Goal: Transaction & Acquisition: Purchase product/service

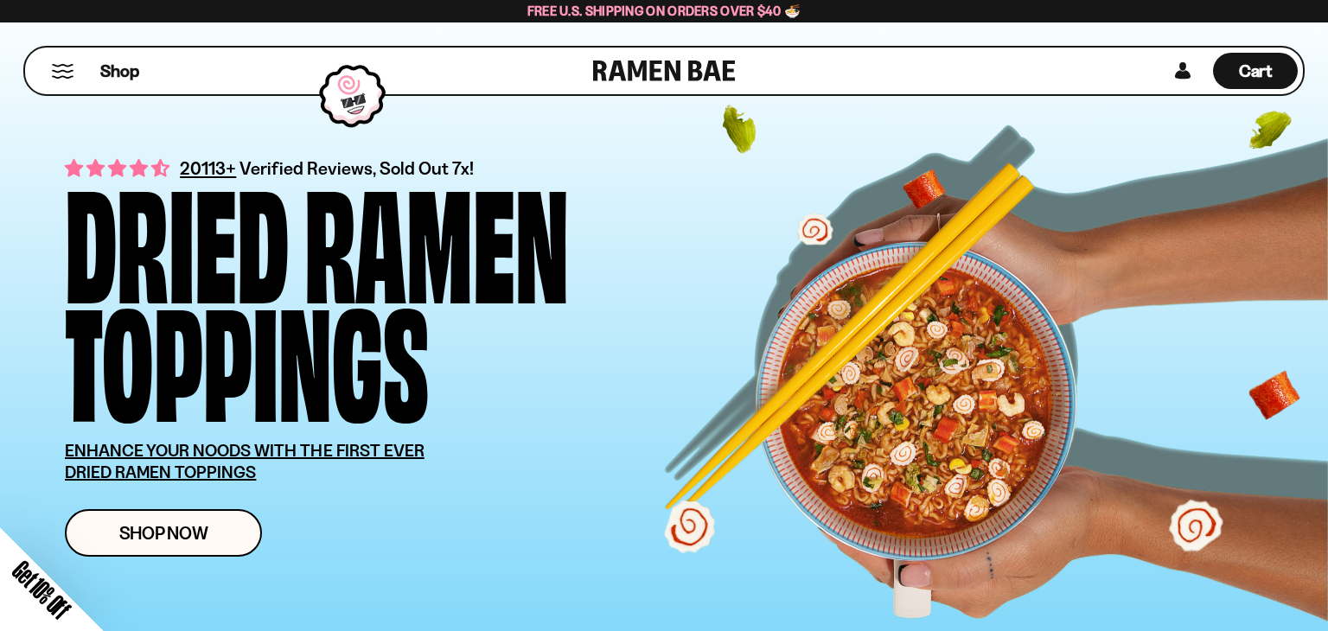
click at [1187, 77] on div "Close dialog FREE SHIPPING FOR ALL US ORDERS OVER $40+ Email CONTINUE ******" at bounding box center [664, 315] width 1328 height 631
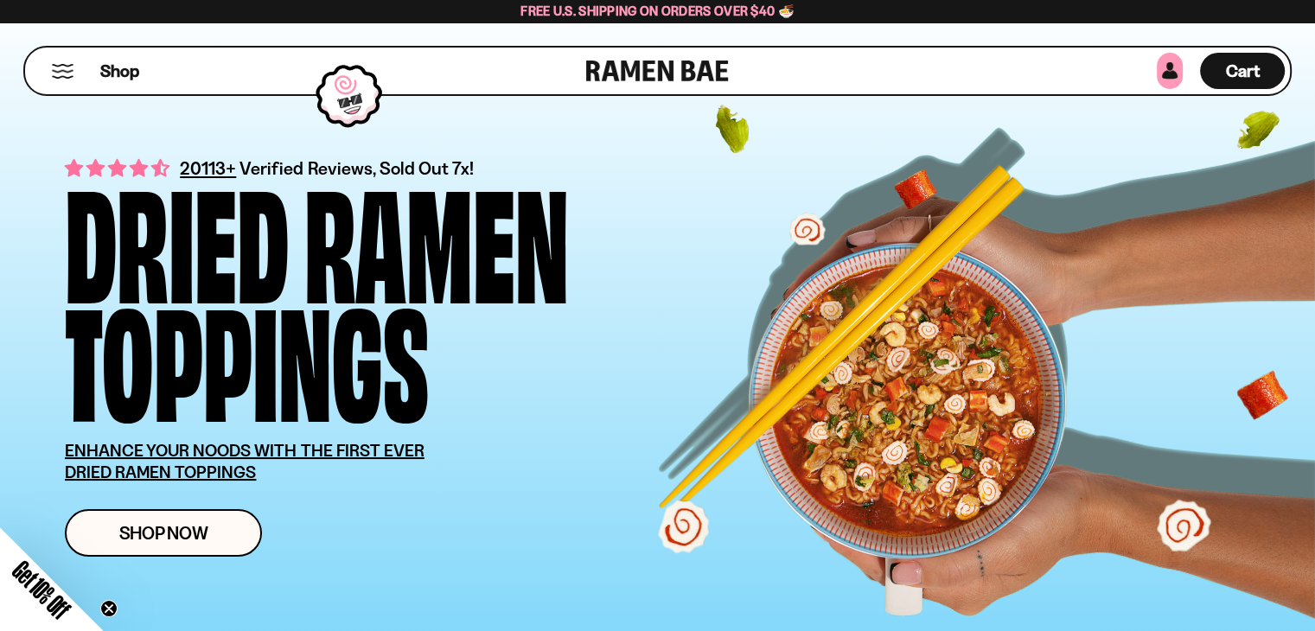
click at [1168, 70] on link at bounding box center [1170, 71] width 26 height 36
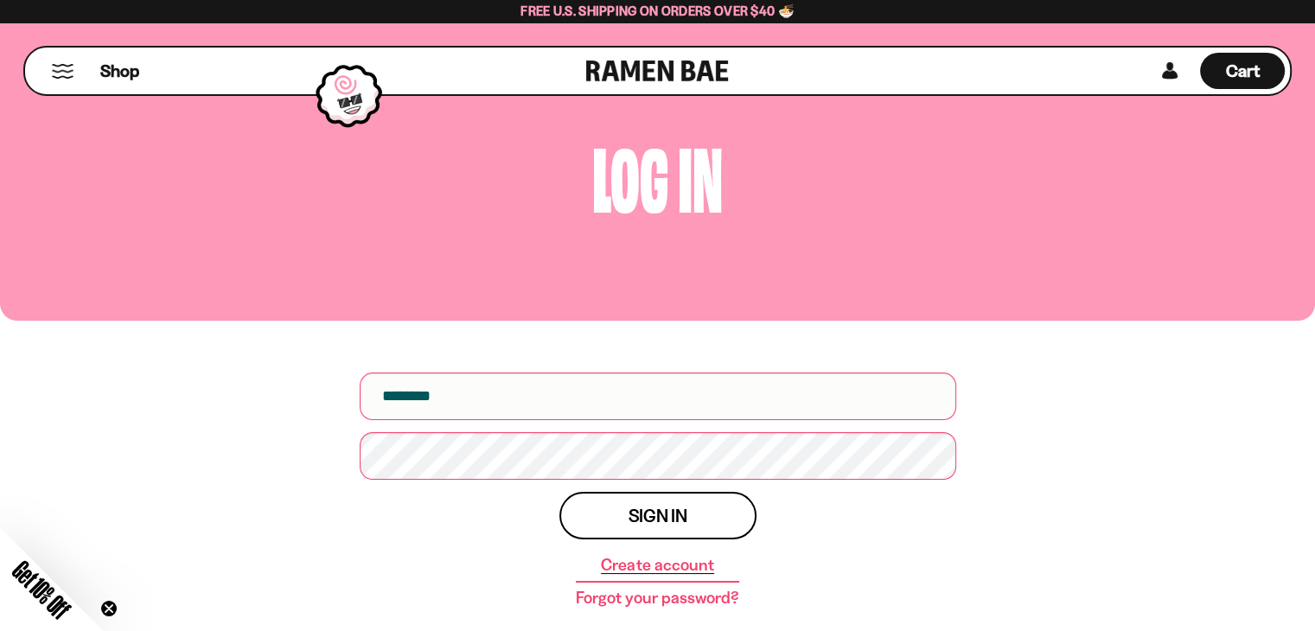
click at [641, 566] on link "Create account" at bounding box center [657, 565] width 112 height 17
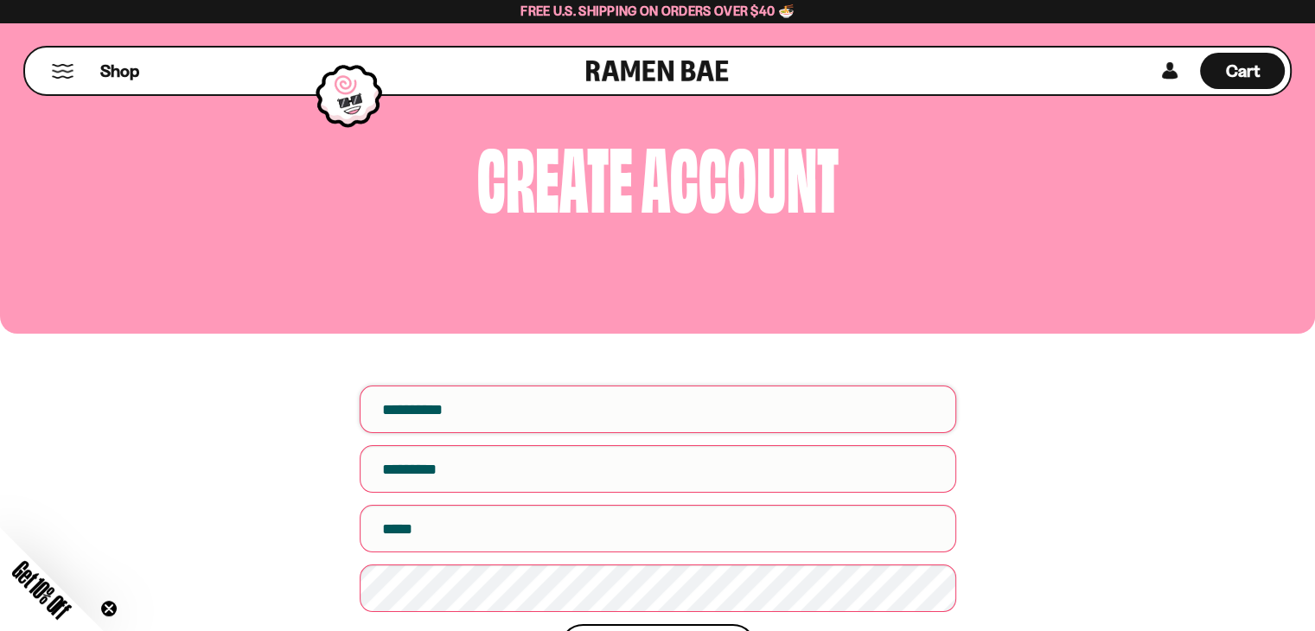
click at [597, 406] on input "First name" at bounding box center [658, 410] width 597 height 48
click at [466, 418] on input "First name" at bounding box center [658, 410] width 597 height 48
type input "*******"
type input "***"
type input "**********"
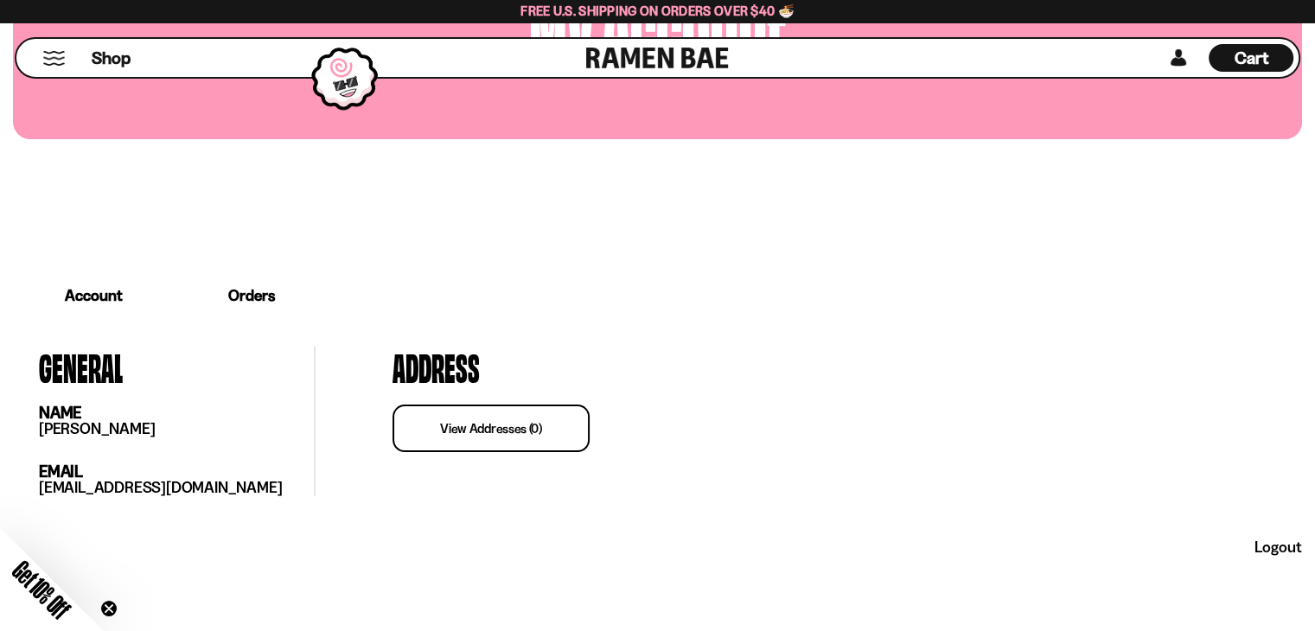
scroll to position [211, 0]
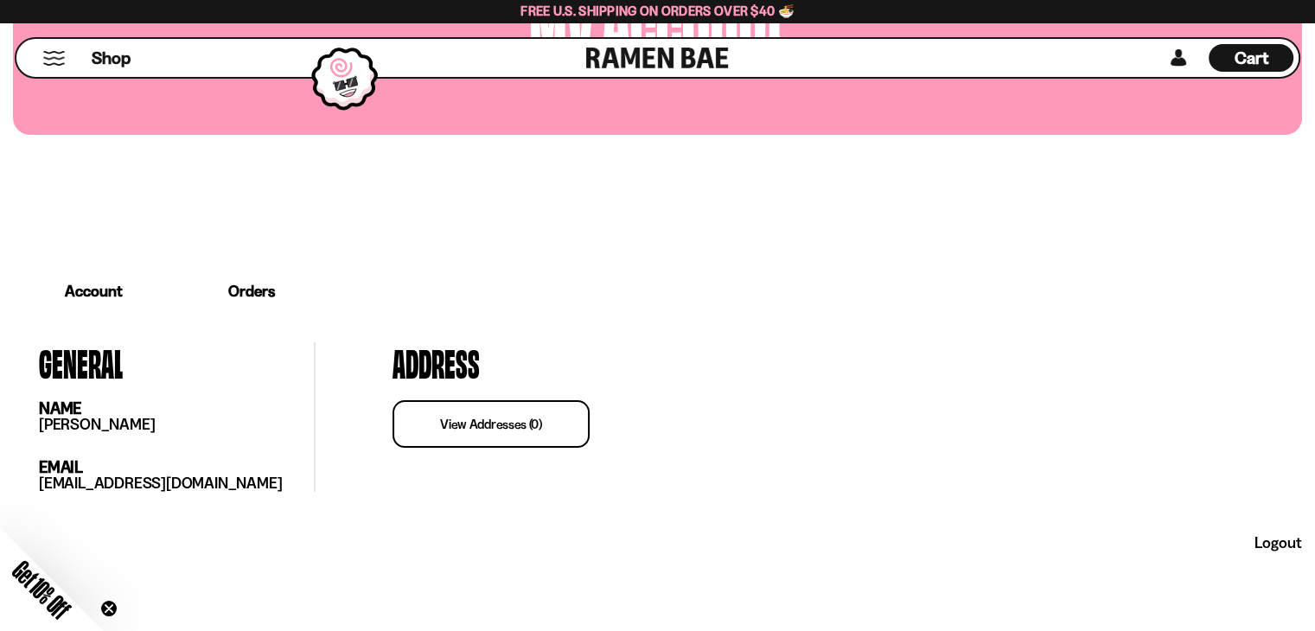
click at [481, 429] on link "view addresses (0)" at bounding box center [491, 424] width 197 height 48
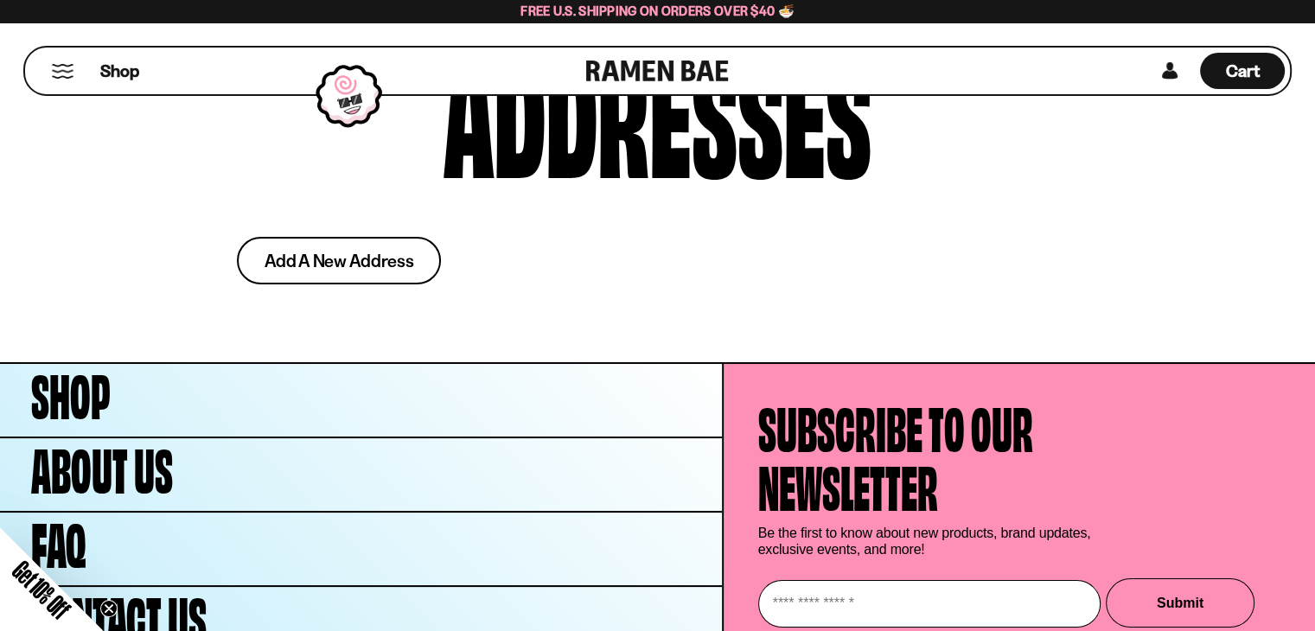
click at [354, 270] on span "Add a new address" at bounding box center [340, 261] width 150 height 18
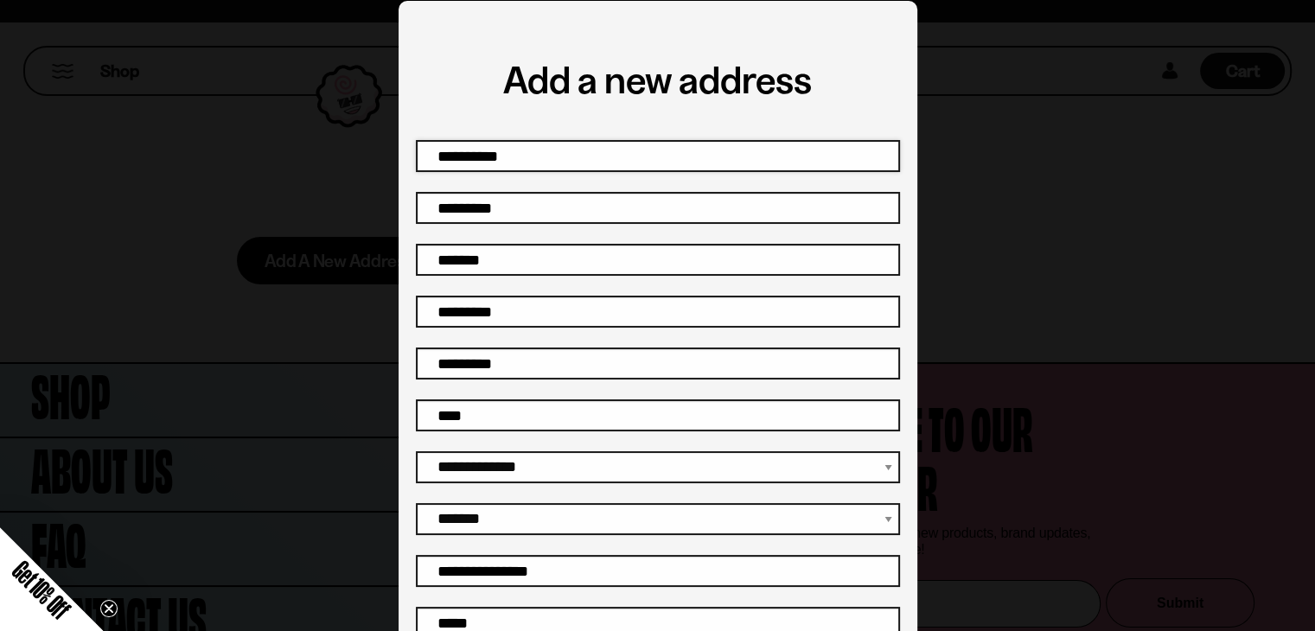
click at [512, 170] on input "First name" at bounding box center [658, 156] width 484 height 32
type input "*******"
type input "***"
type input "**********"
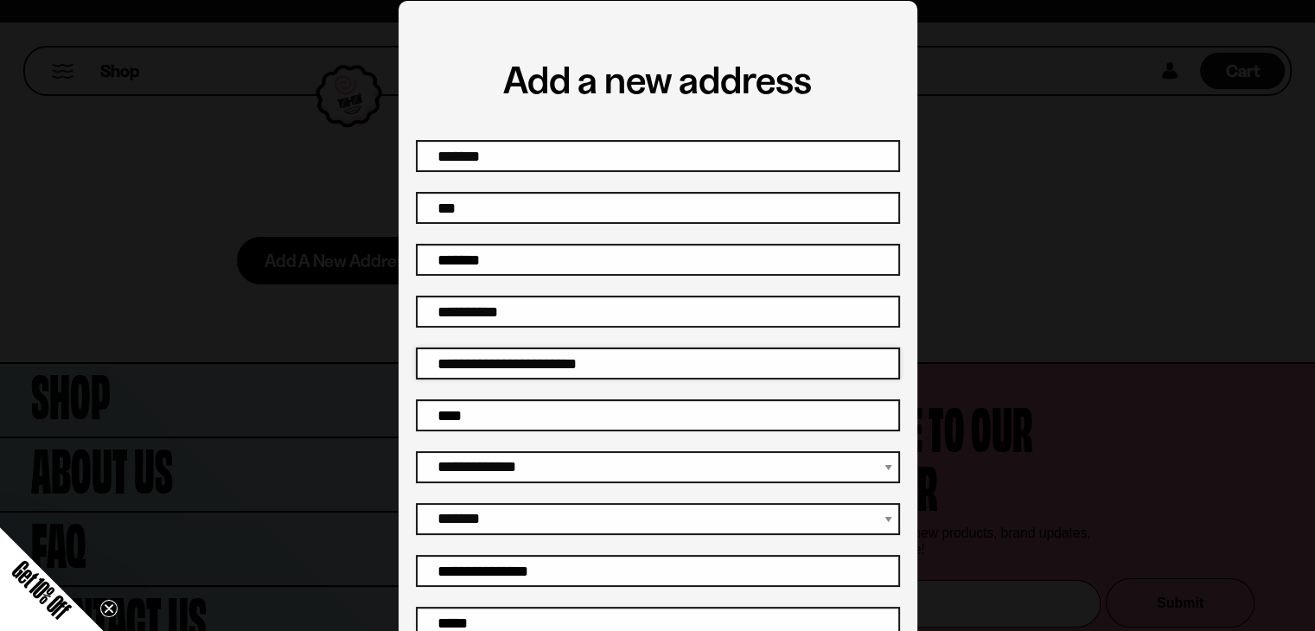
type input "**********"
select select "**********"
type input "*****"
type input "**********"
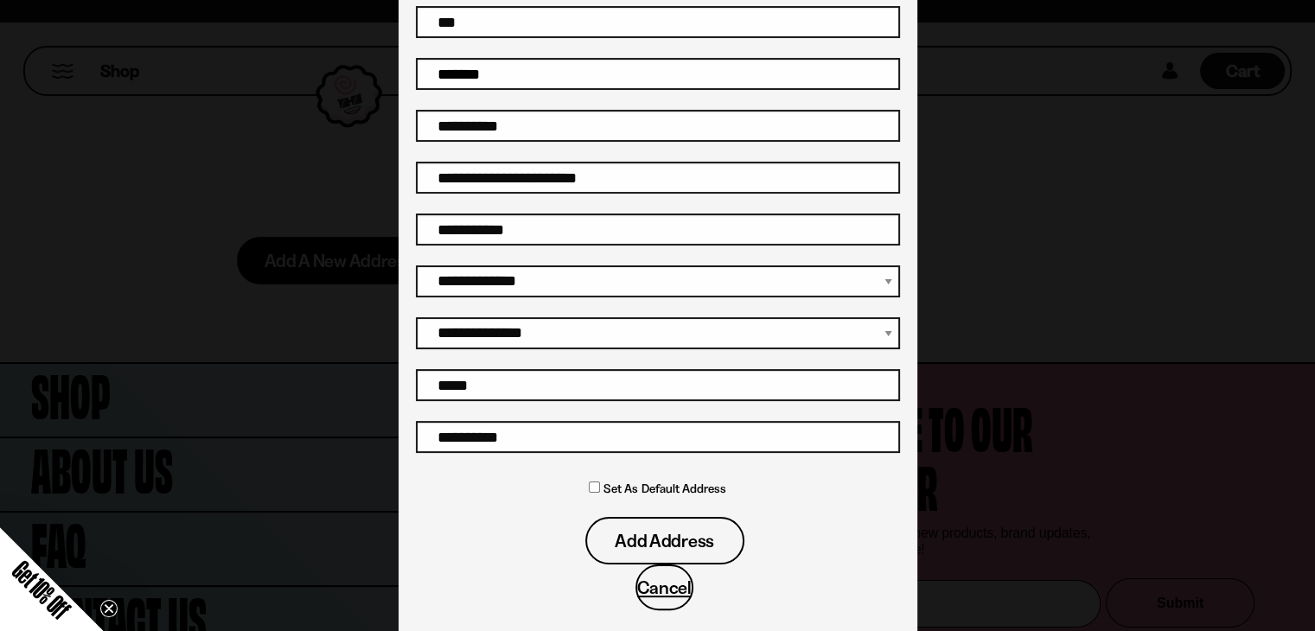
scroll to position [249, 0]
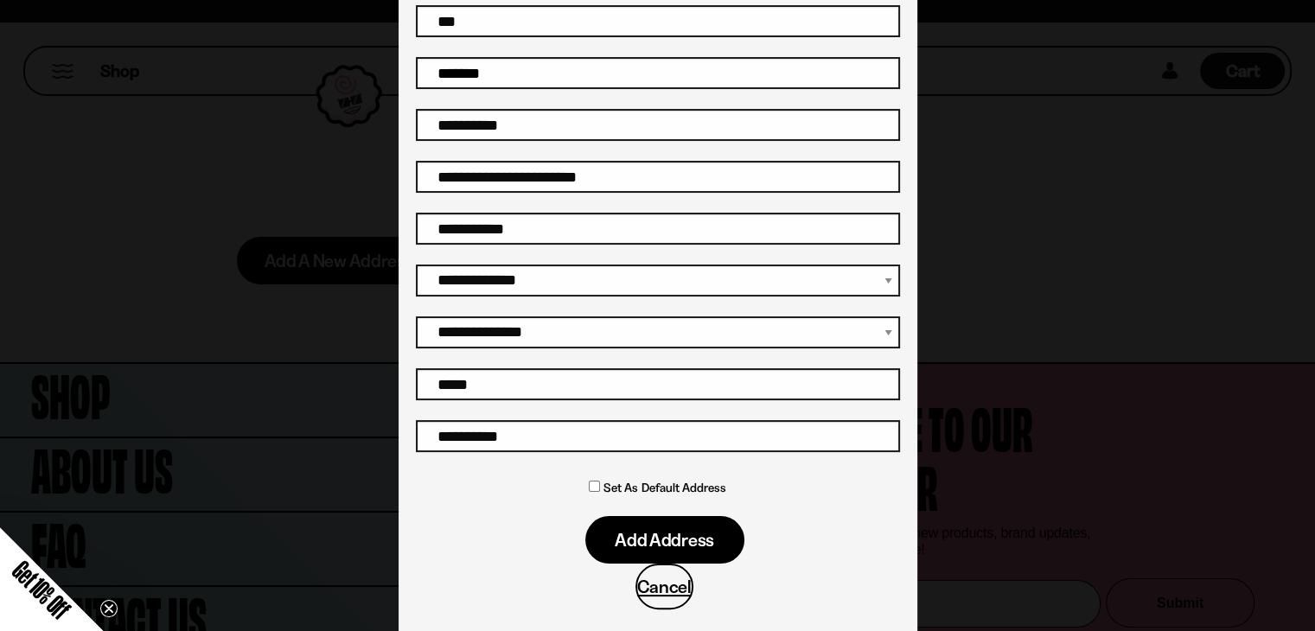
click at [645, 531] on span "Add address" at bounding box center [664, 540] width 99 height 18
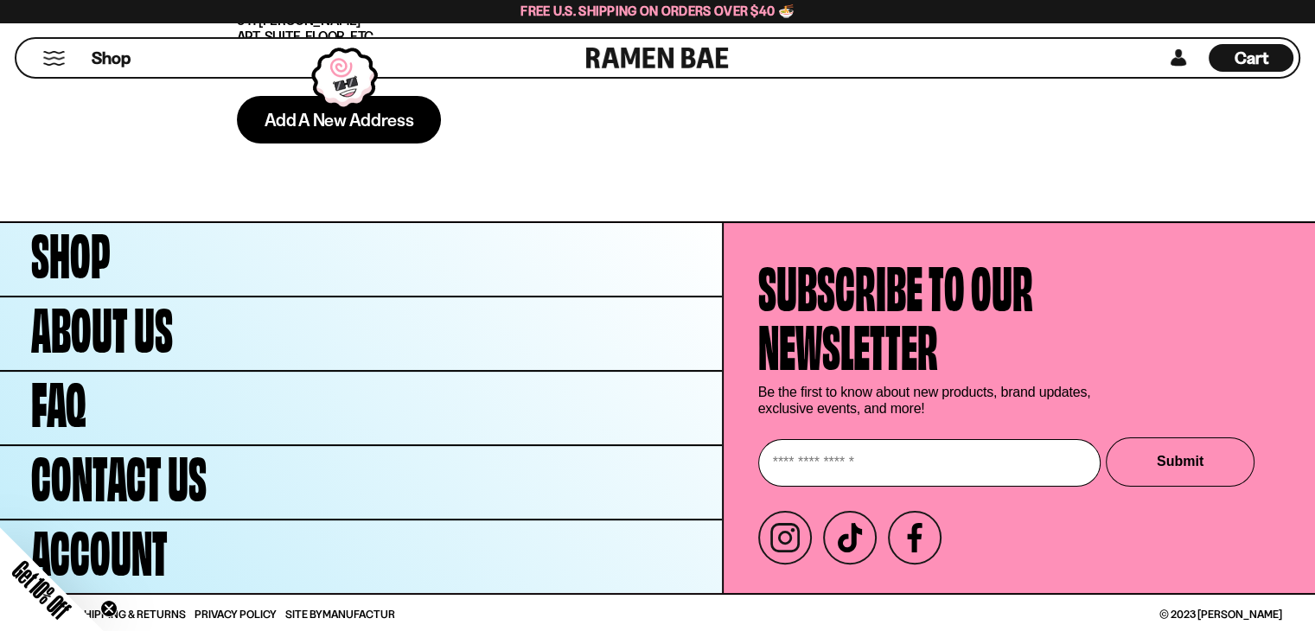
scroll to position [280, 0]
click at [833, 454] on input "Enter your email" at bounding box center [929, 463] width 342 height 48
type input "**********"
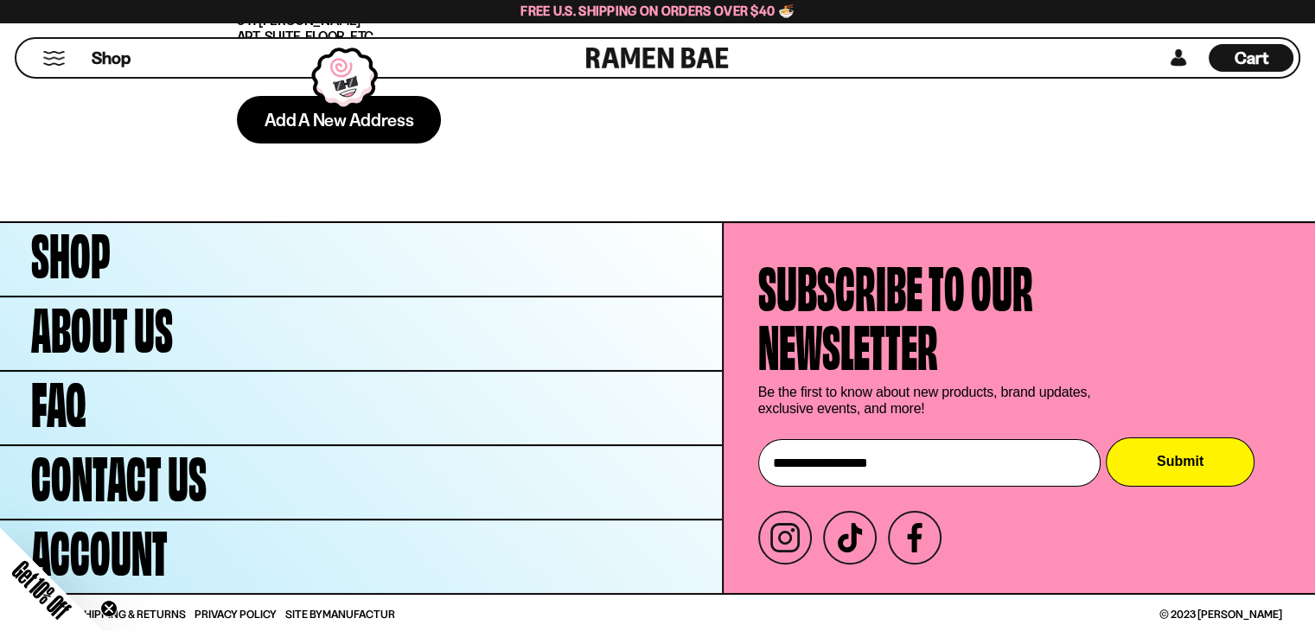
click at [1164, 458] on button "Submit" at bounding box center [1180, 462] width 149 height 49
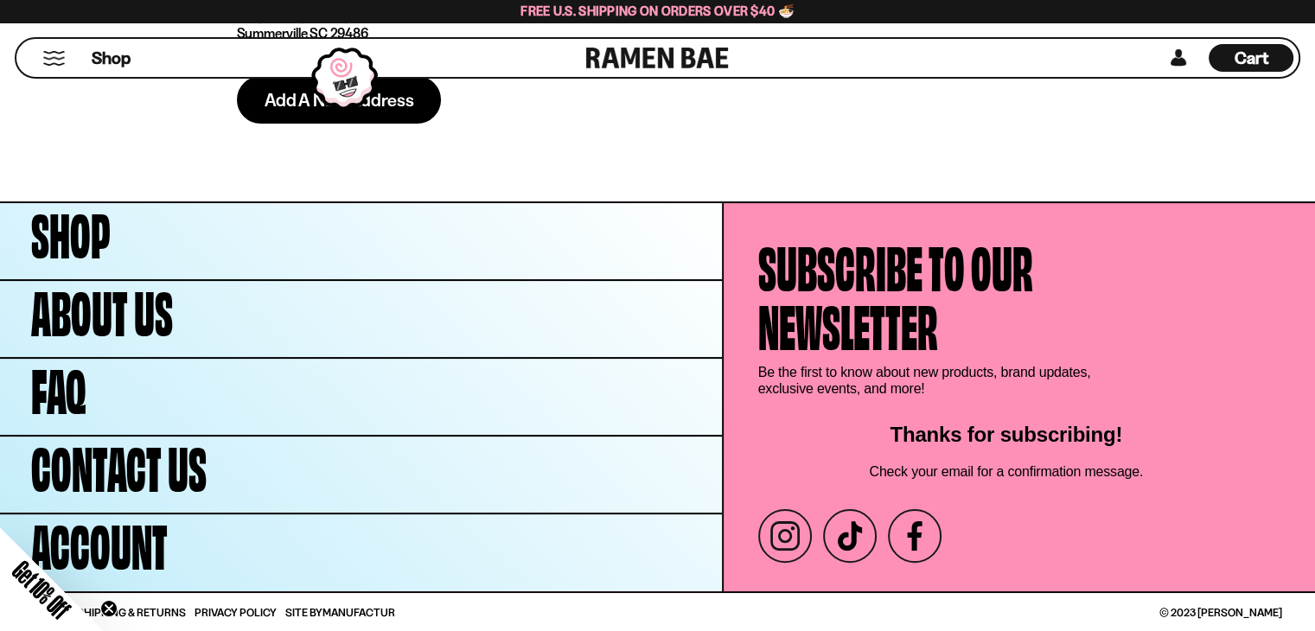
scroll to position [0, 0]
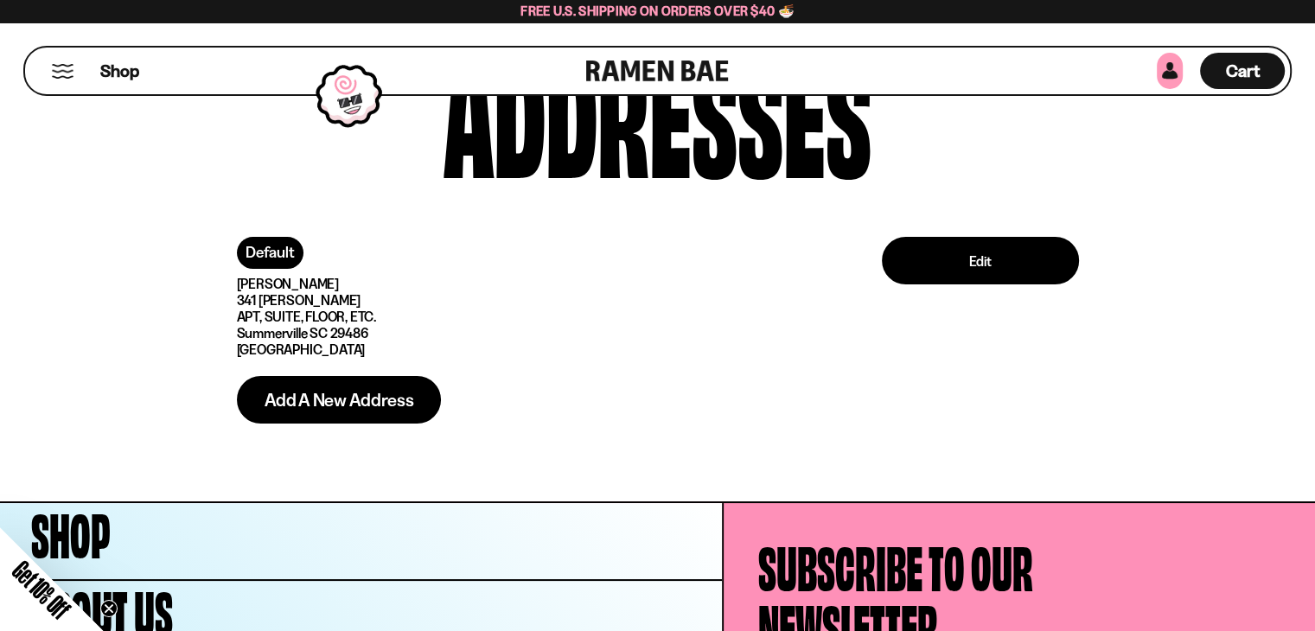
click at [1170, 71] on link at bounding box center [1170, 71] width 26 height 36
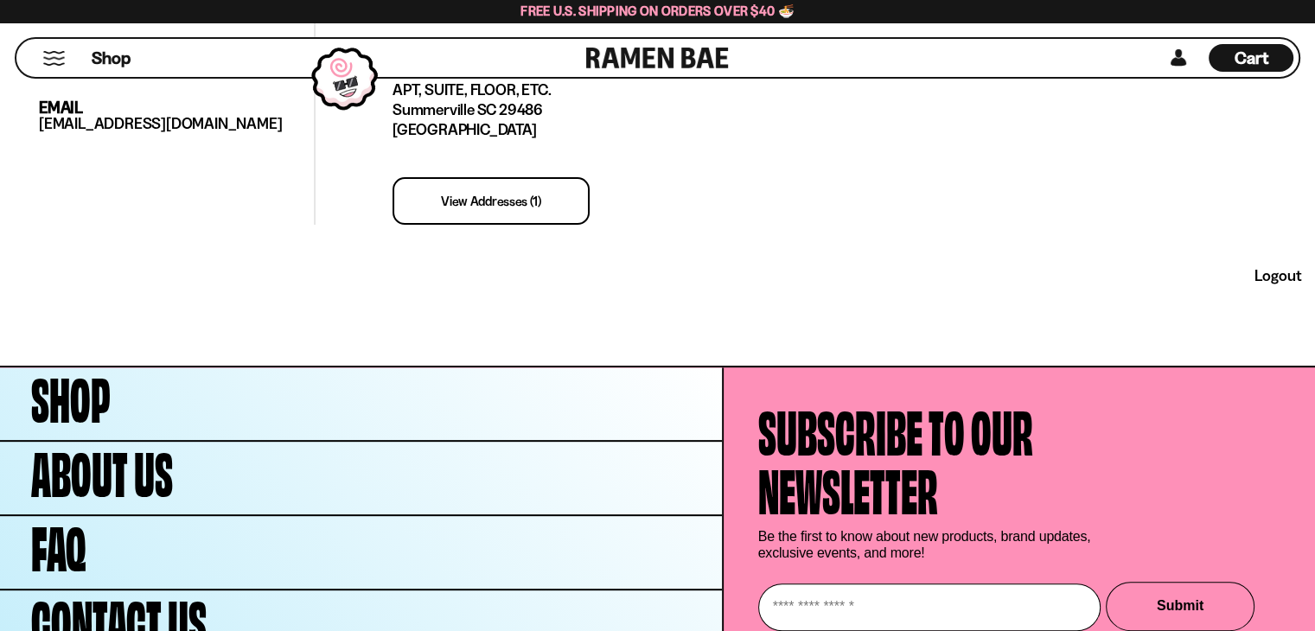
scroll to position [714, 0]
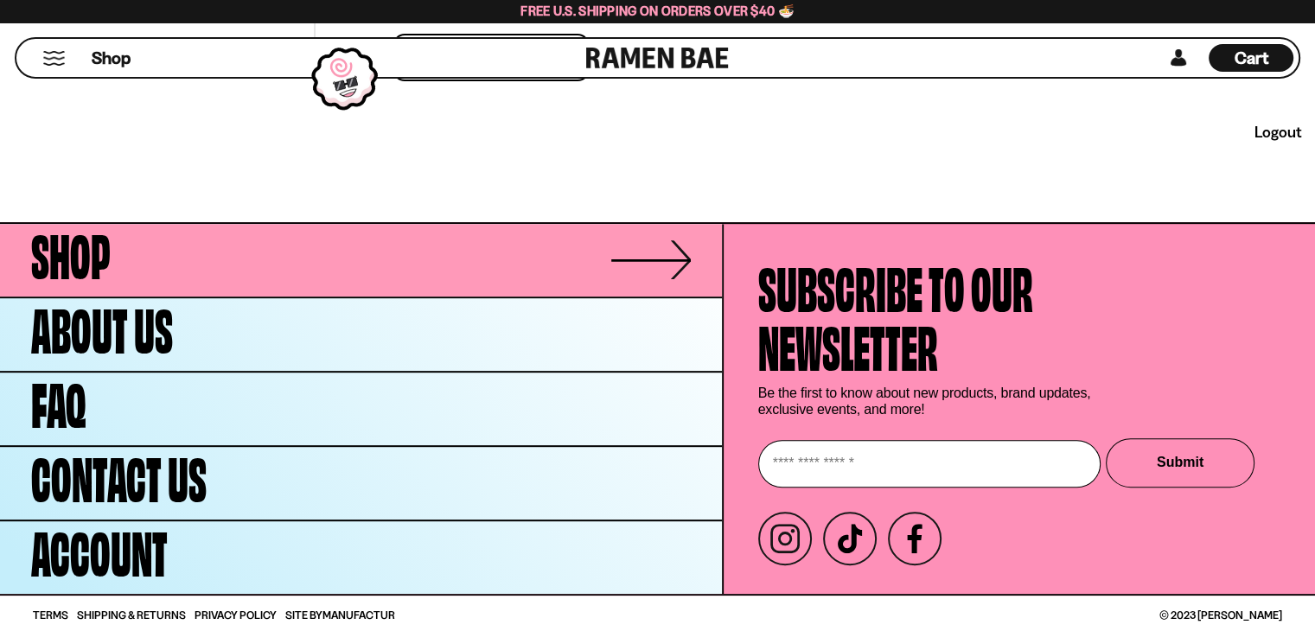
click at [58, 244] on span "Shop" at bounding box center [71, 251] width 80 height 59
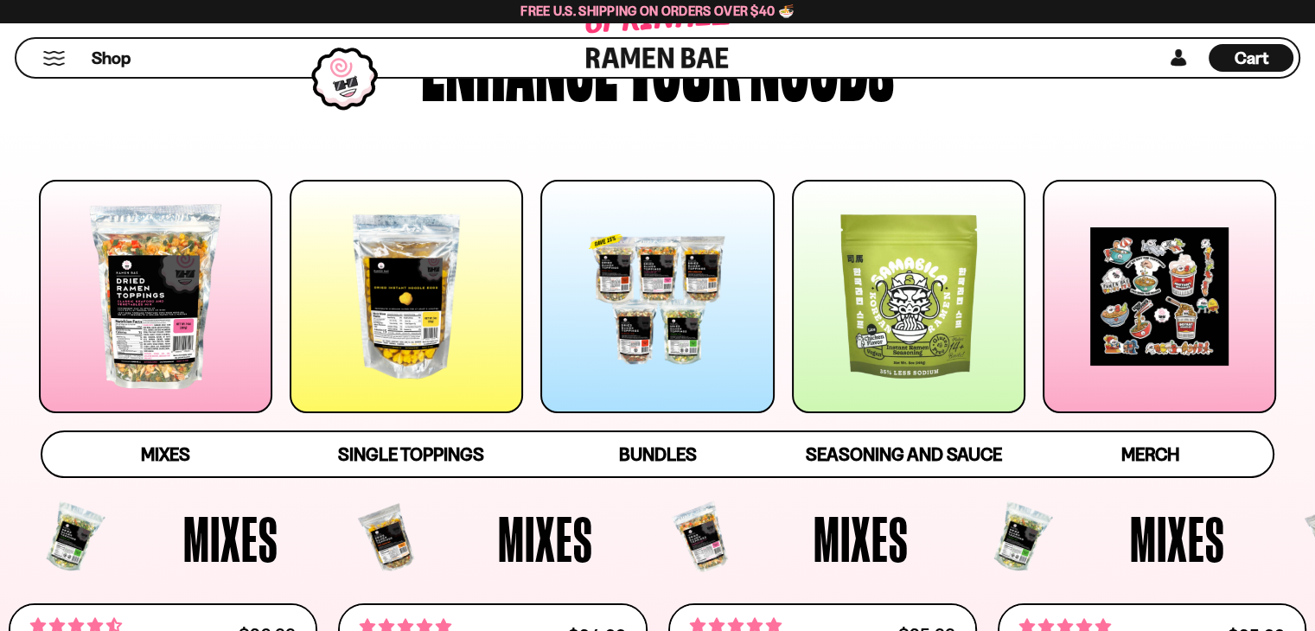
click at [225, 262] on div at bounding box center [156, 297] width 234 height 234
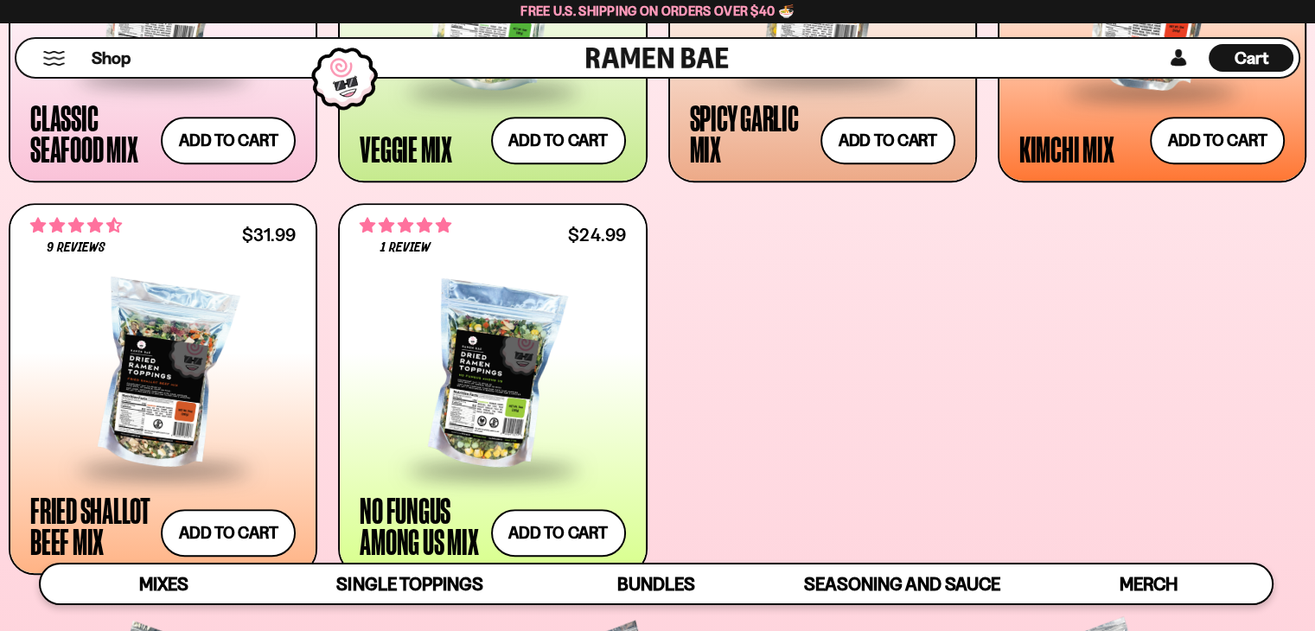
scroll to position [965, 0]
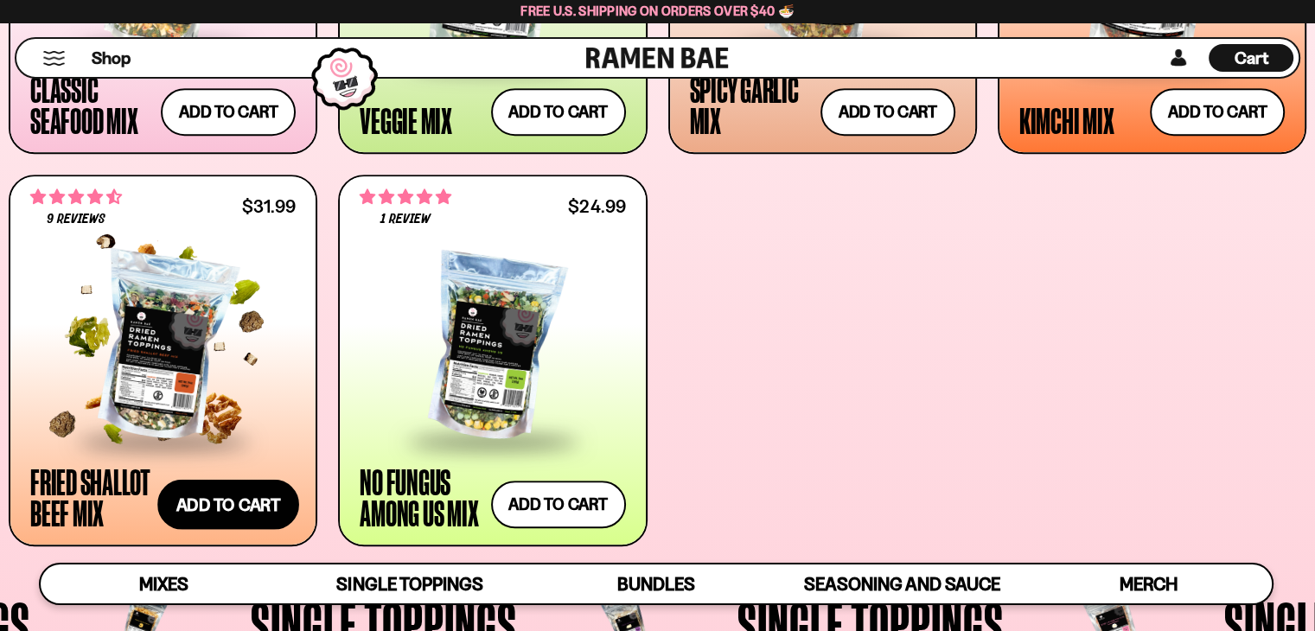
click at [240, 493] on button "Add to cart" at bounding box center [228, 505] width 142 height 50
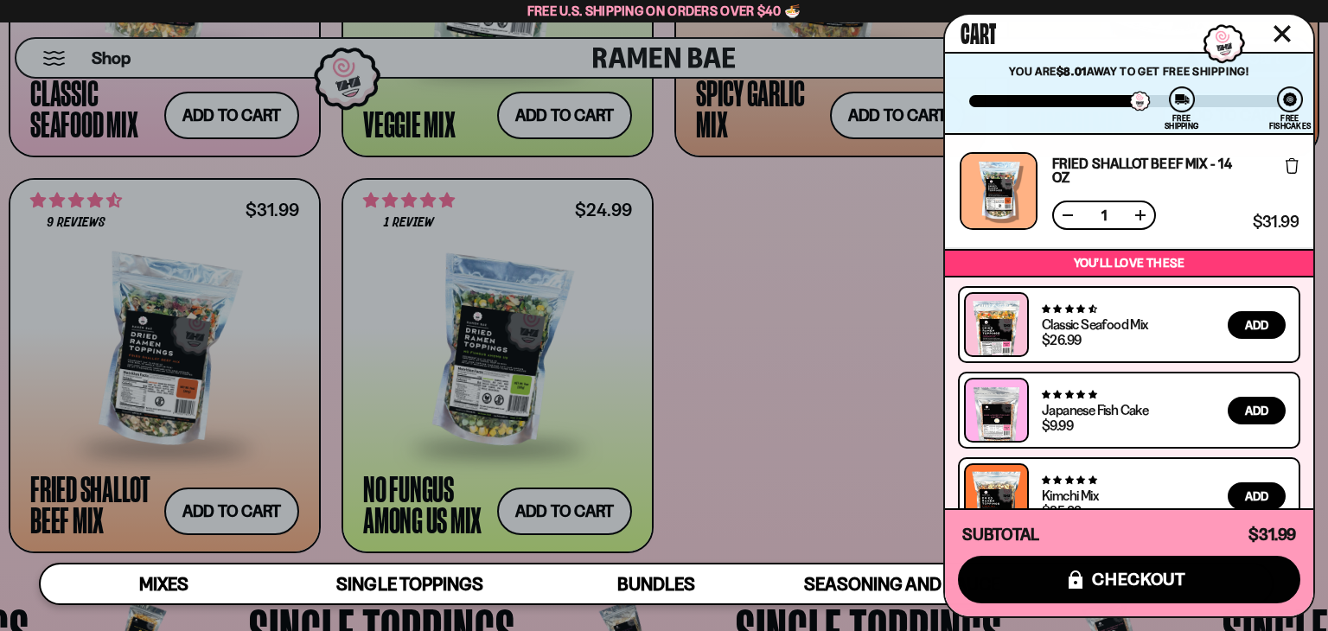
scroll to position [36, 0]
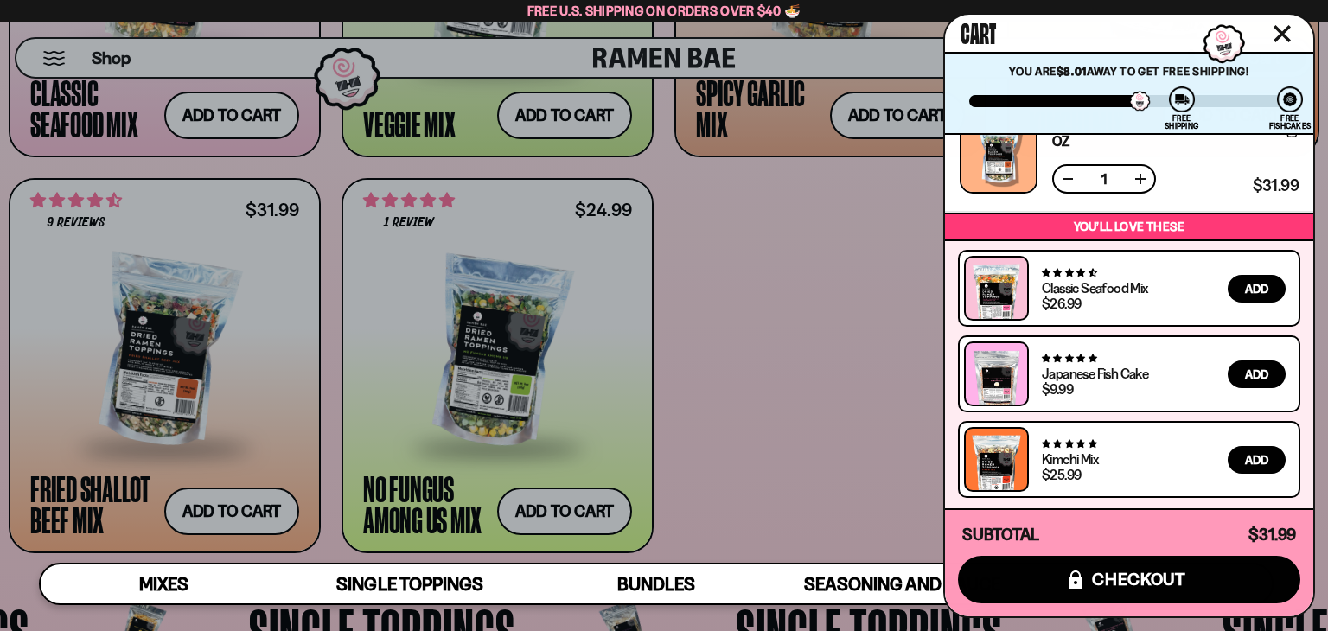
click at [1279, 29] on icon "Close cart" at bounding box center [1283, 34] width 16 height 16
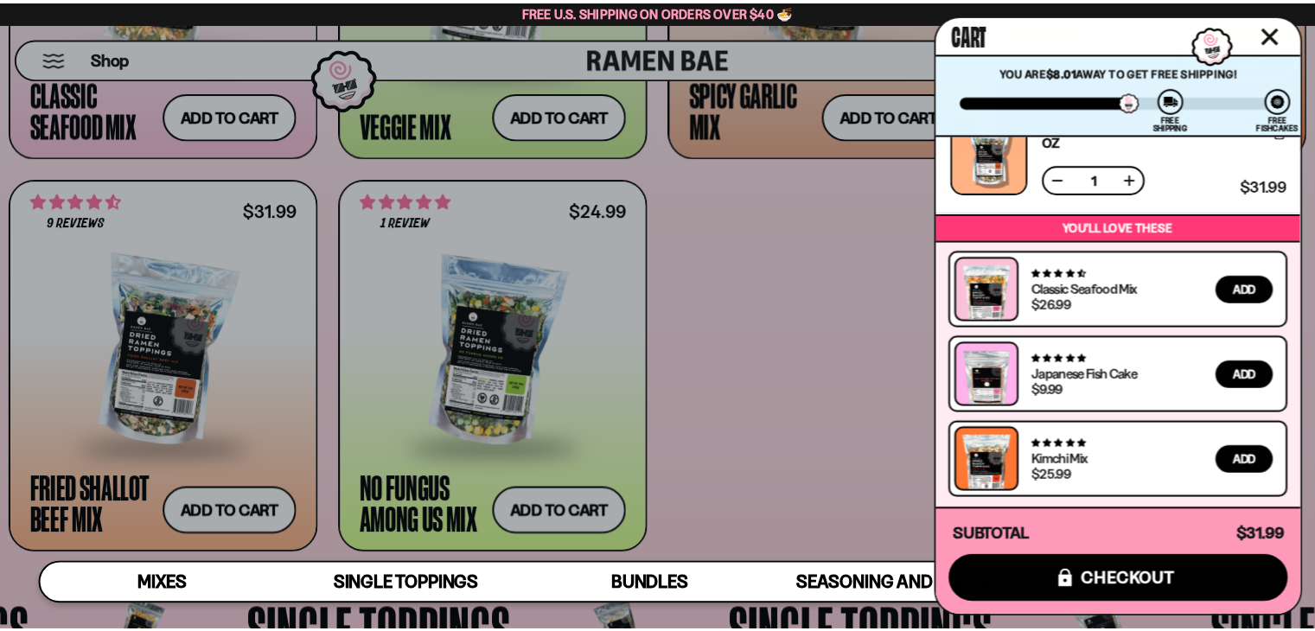
scroll to position [965, 0]
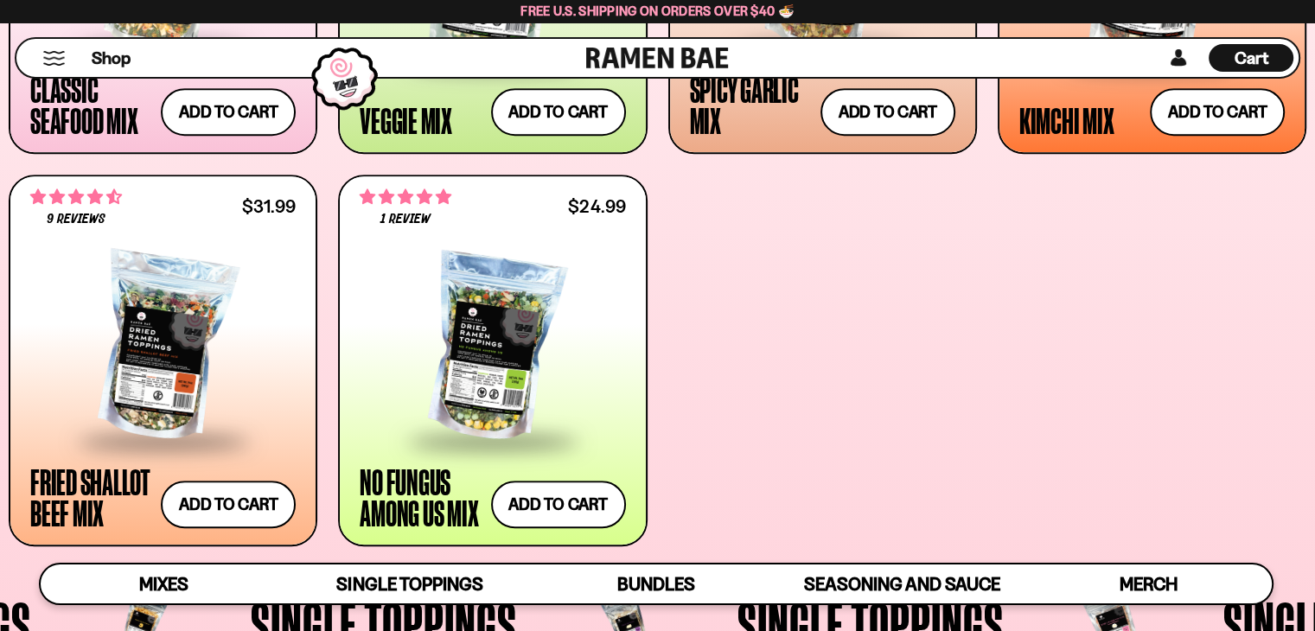
click at [1279, 29] on div "Shop Cart D0381C2F-513E-4F90-8A41-6F0A75DCBAAA" at bounding box center [657, 57] width 1315 height 71
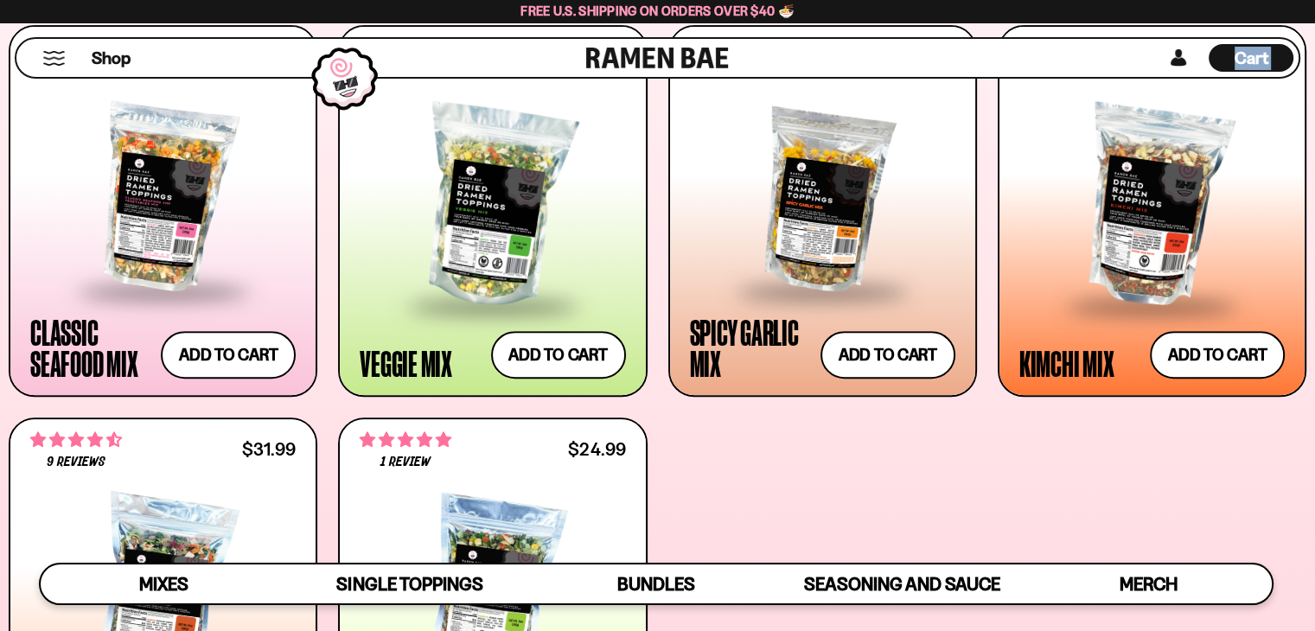
scroll to position [721, 0]
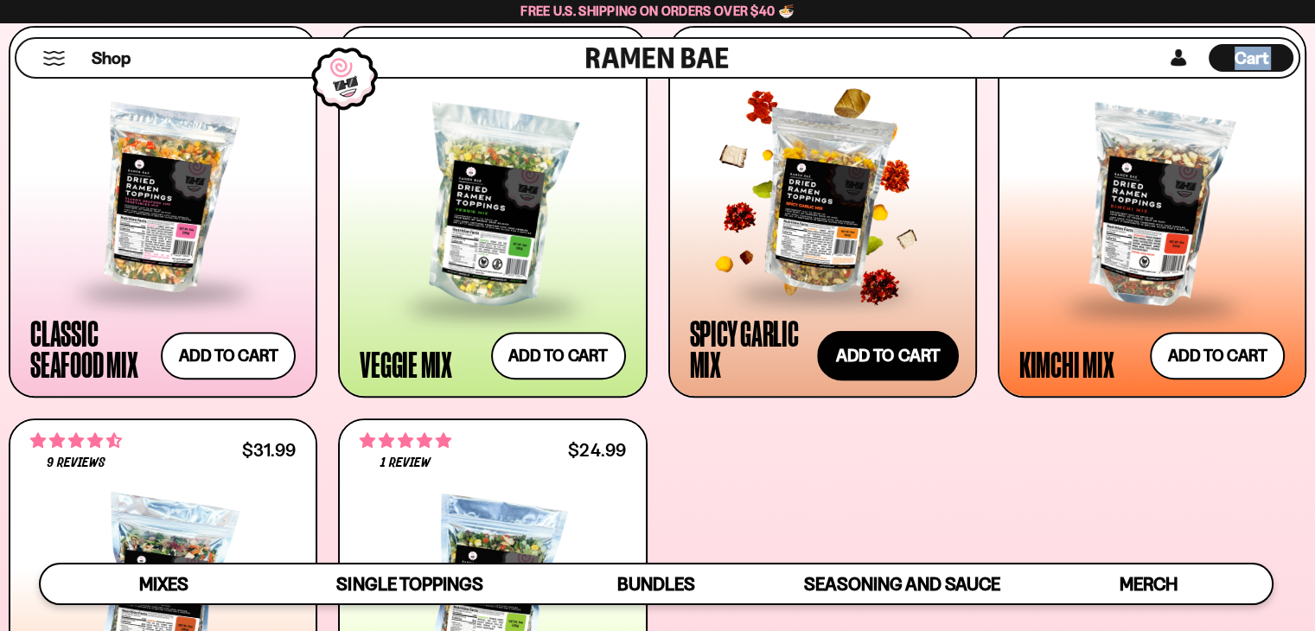
click at [873, 339] on button "Add to cart" at bounding box center [888, 356] width 142 height 50
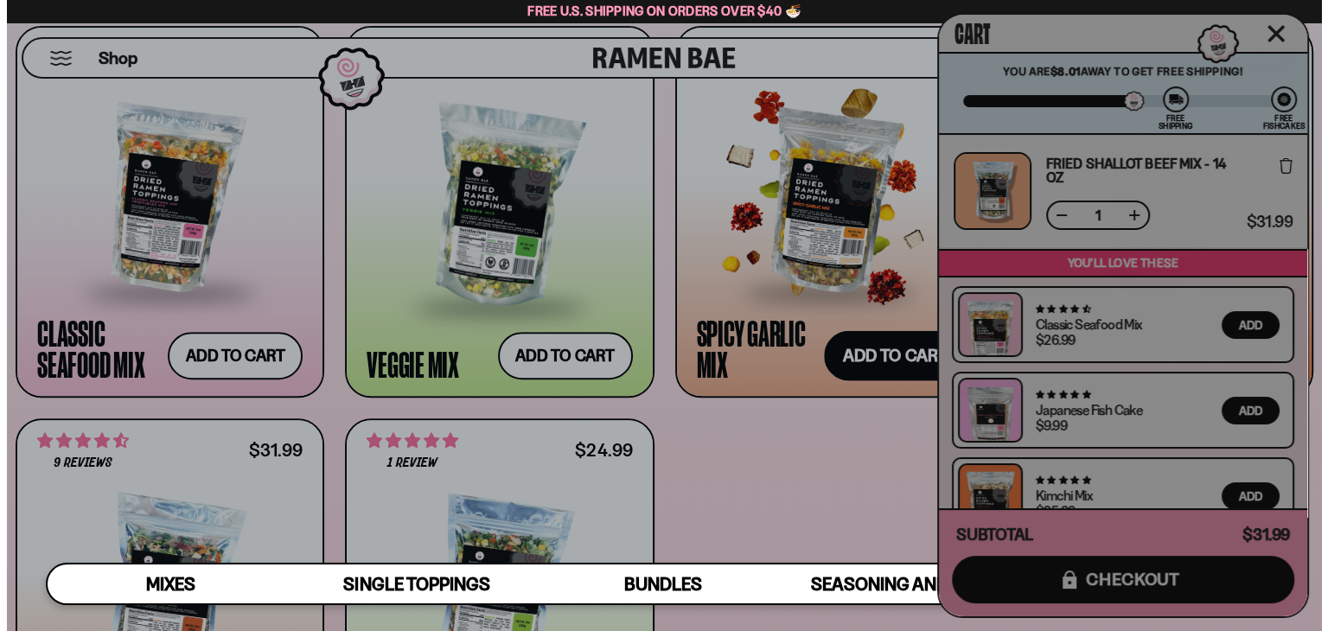
scroll to position [725, 0]
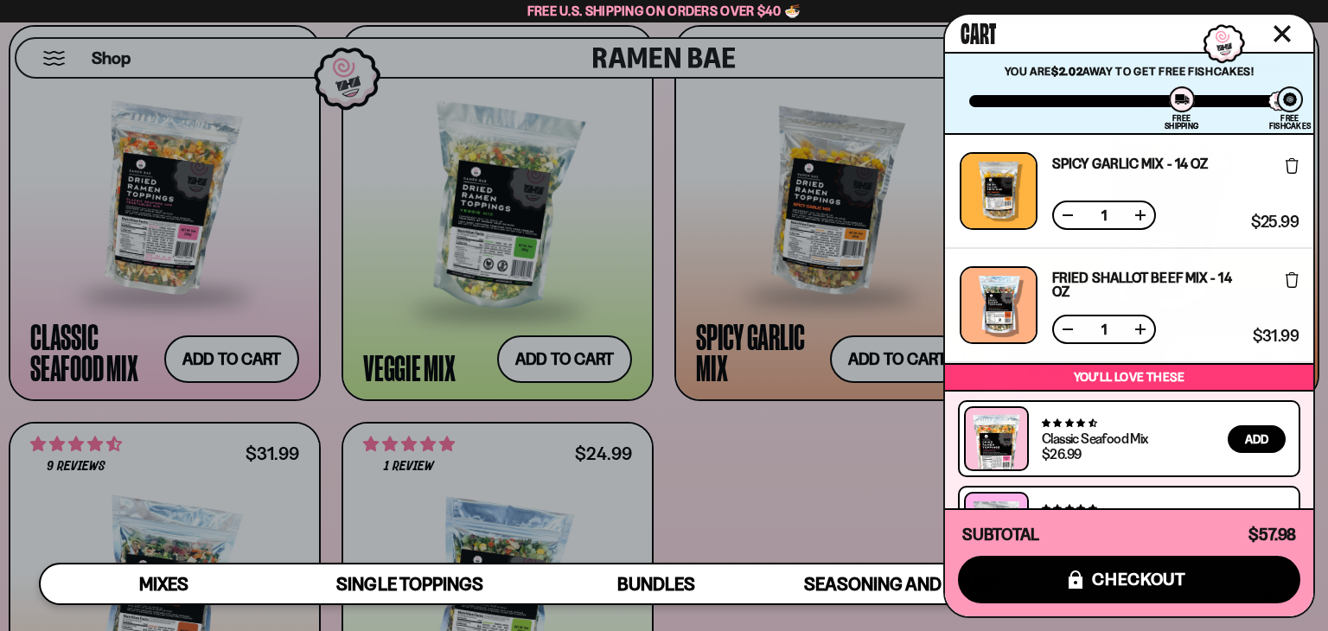
click at [1285, 29] on icon "Close cart" at bounding box center [1283, 34] width 16 height 16
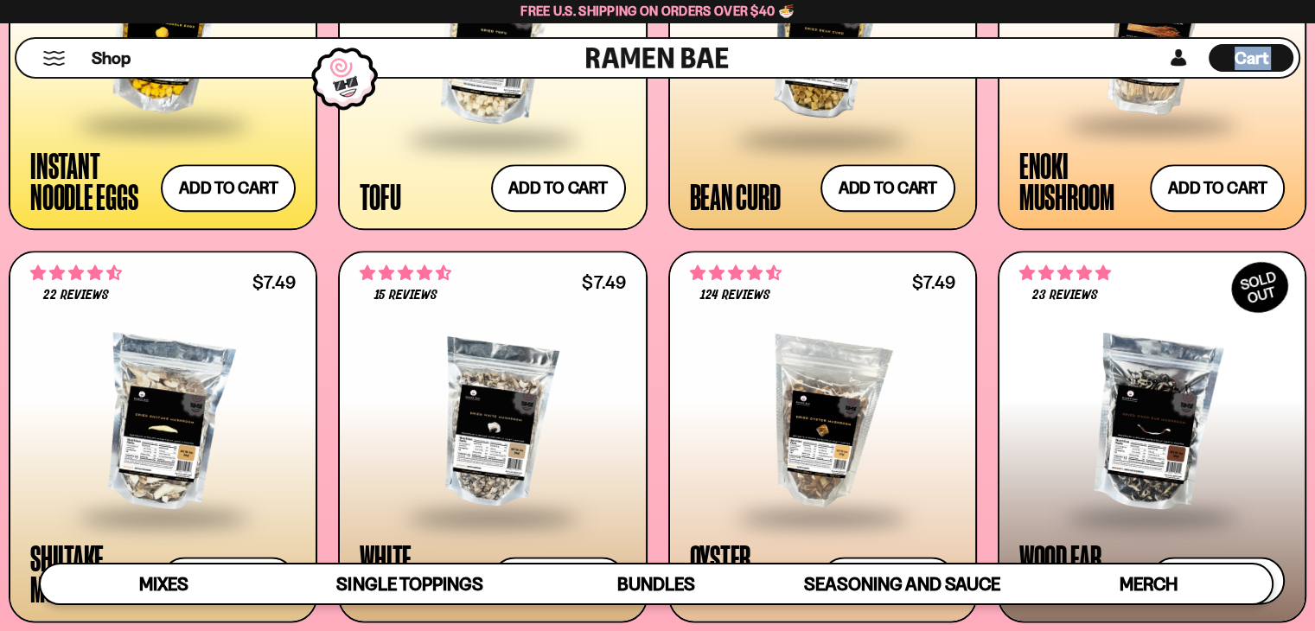
scroll to position [2190, 0]
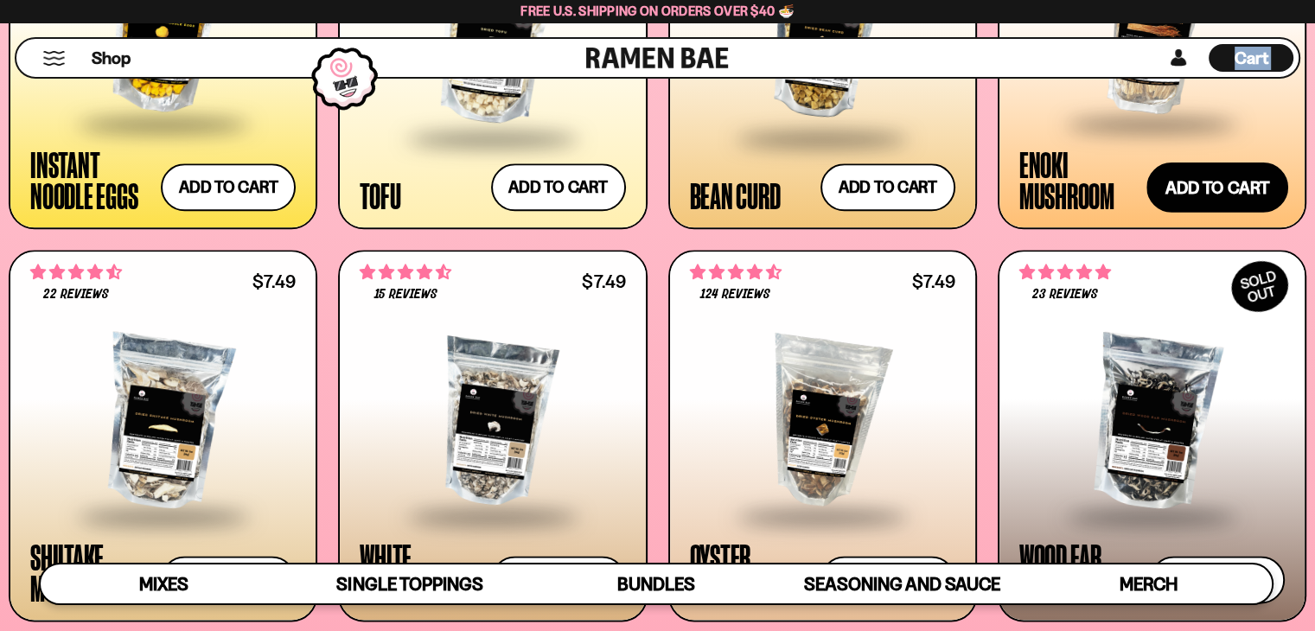
click at [1204, 194] on button "Add to cart" at bounding box center [1218, 188] width 142 height 50
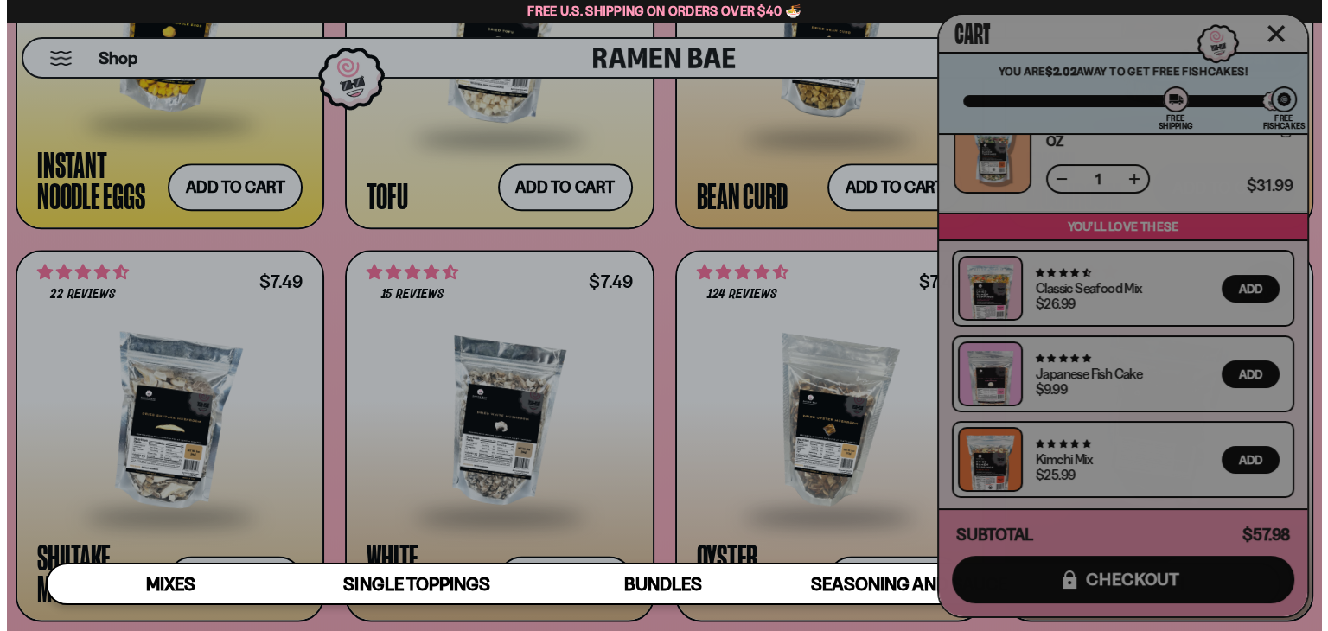
scroll to position [2205, 0]
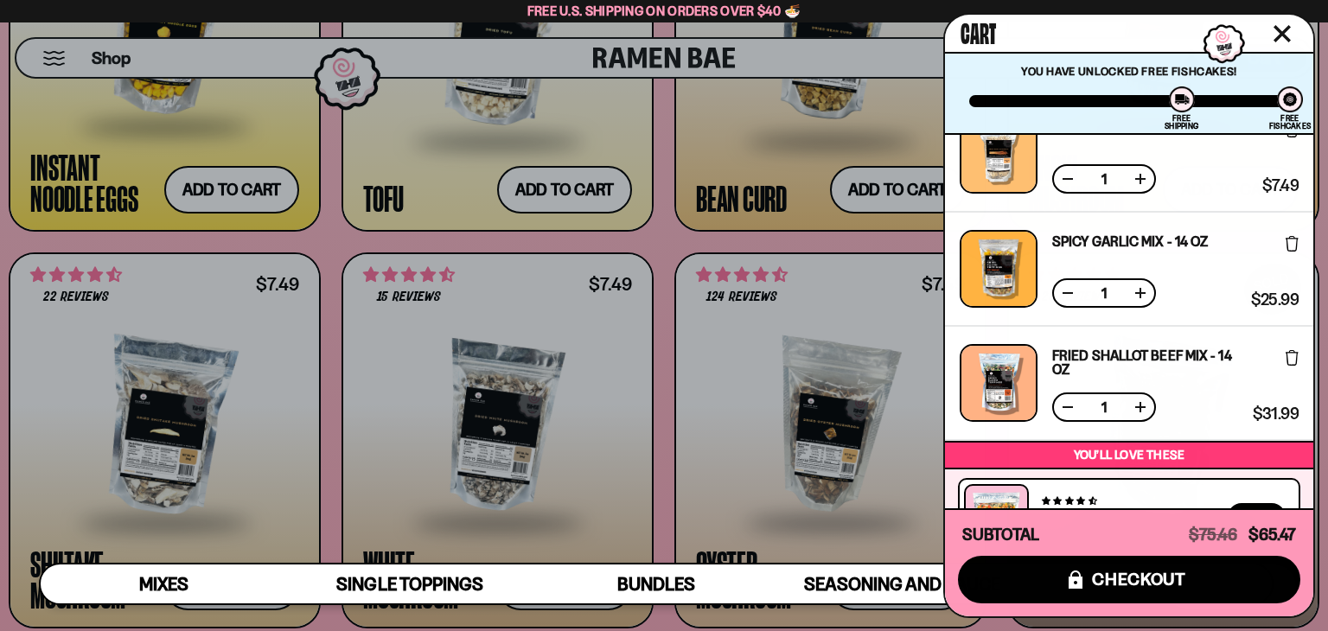
click at [1274, 35] on icon "Close cart" at bounding box center [1282, 33] width 17 height 17
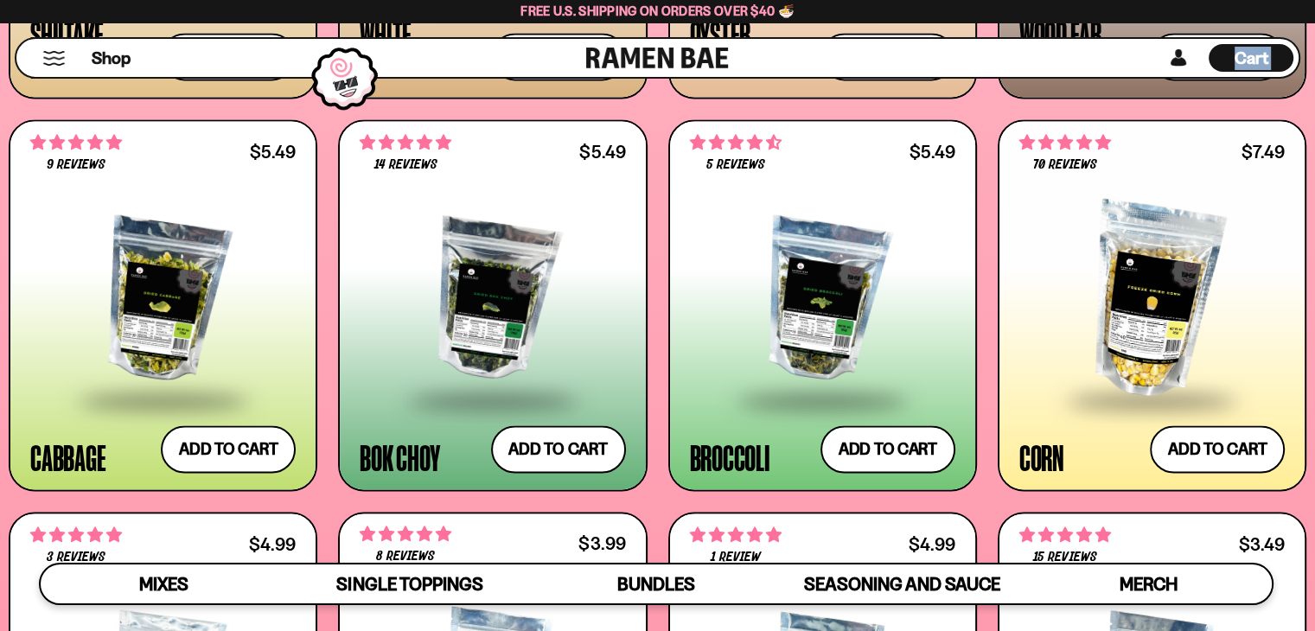
scroll to position [2714, 0]
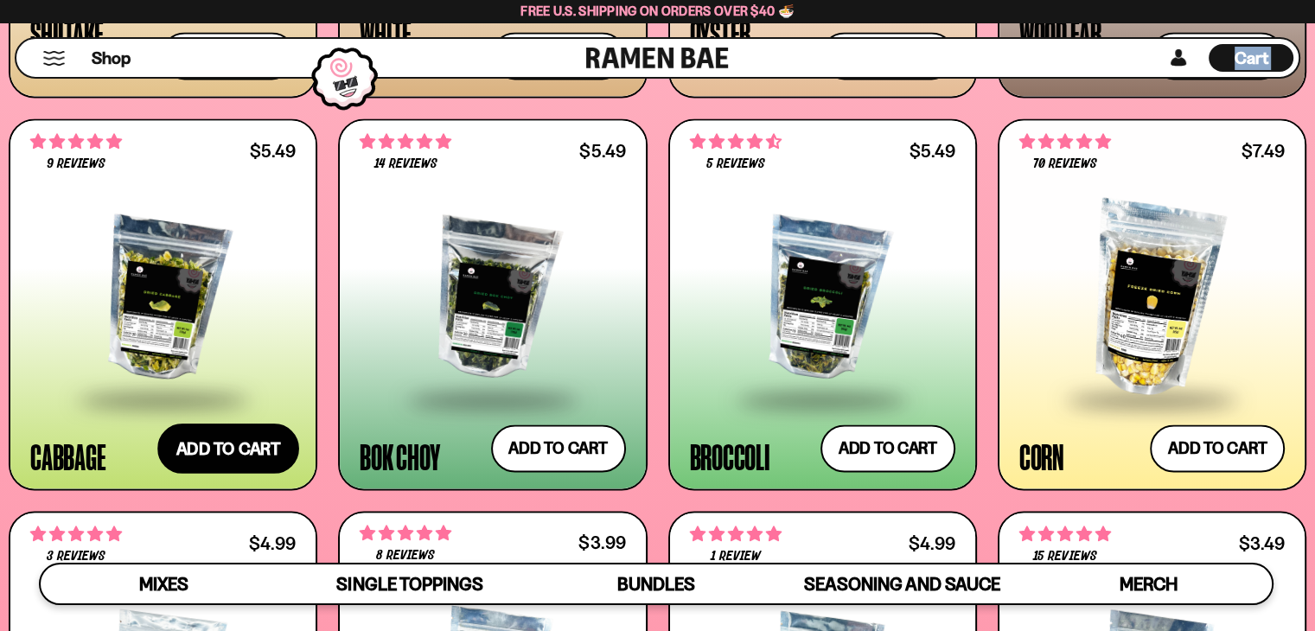
click at [259, 451] on button "Add to cart" at bounding box center [228, 449] width 142 height 50
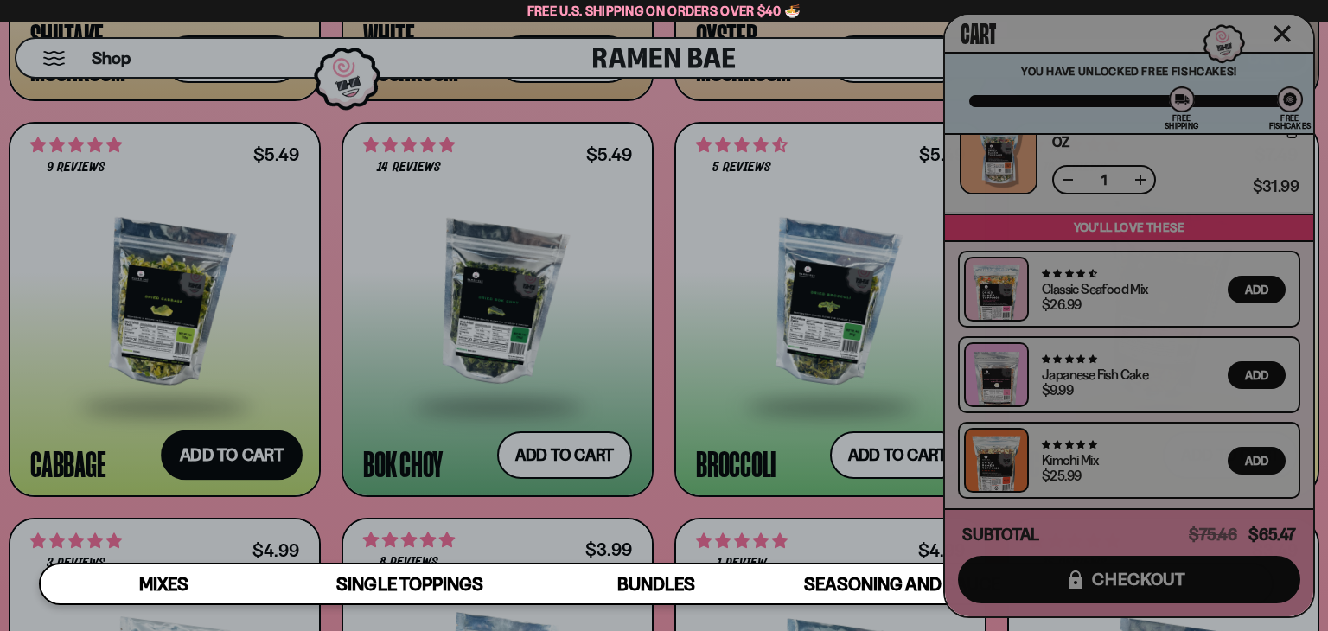
click at [259, 451] on div at bounding box center [664, 315] width 1328 height 631
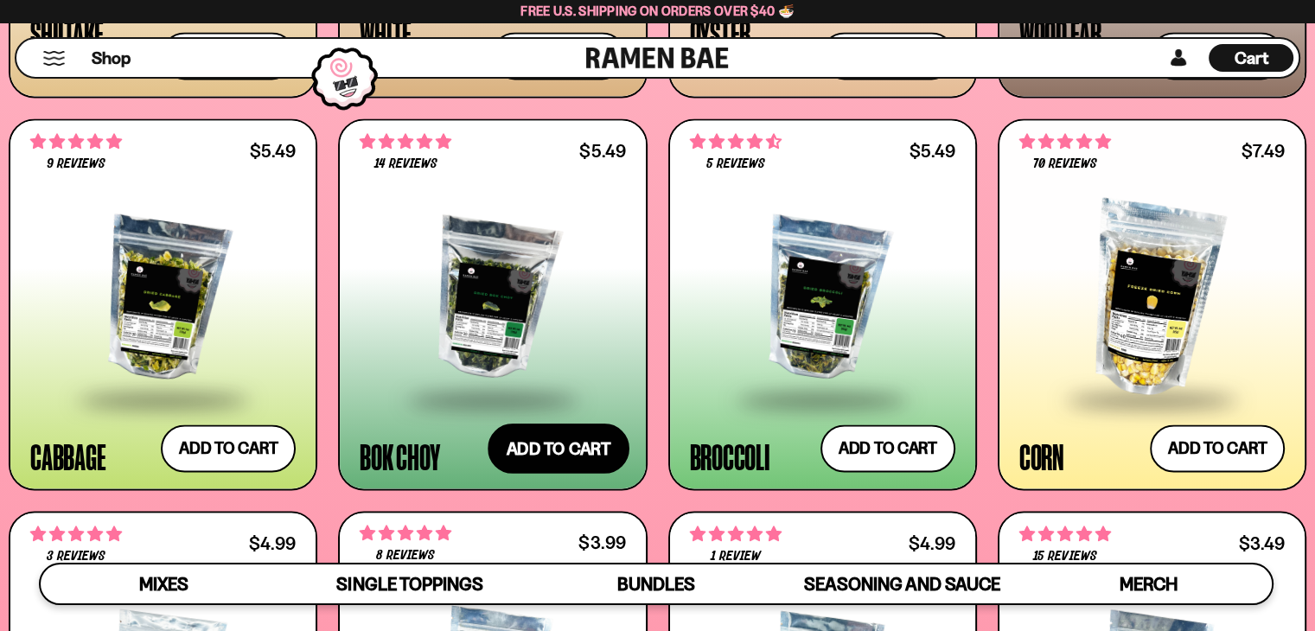
click at [547, 447] on button "Add to cart" at bounding box center [559, 449] width 142 height 50
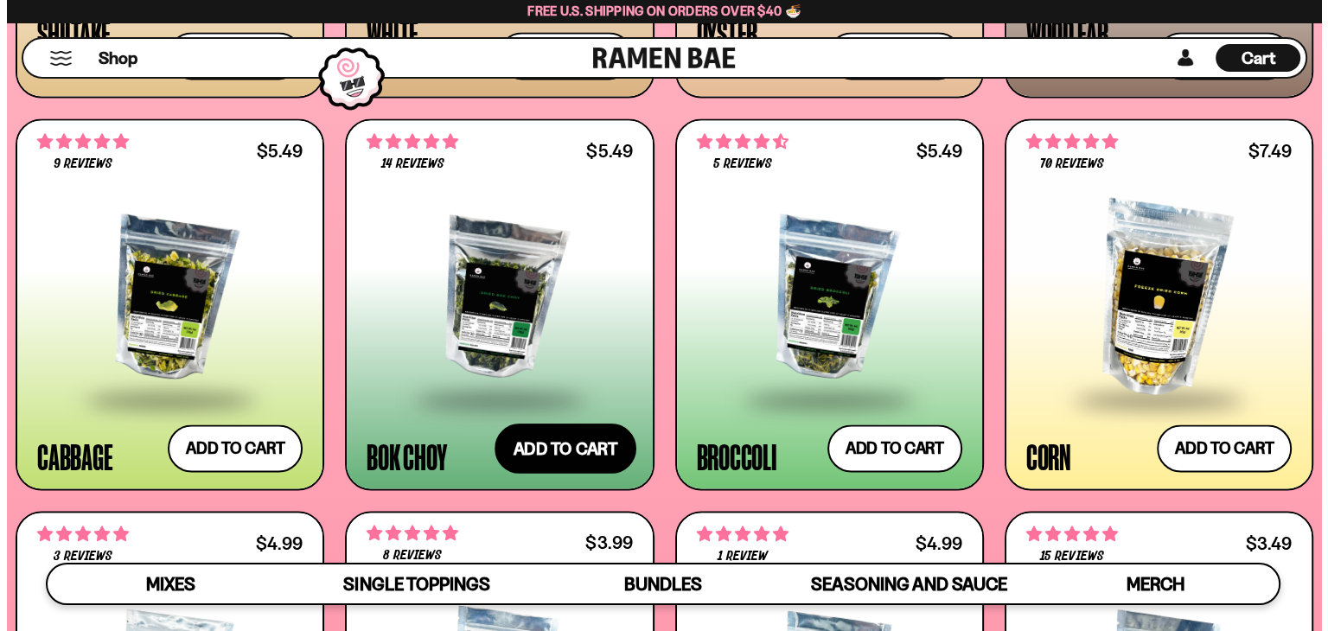
scroll to position [2733, 0]
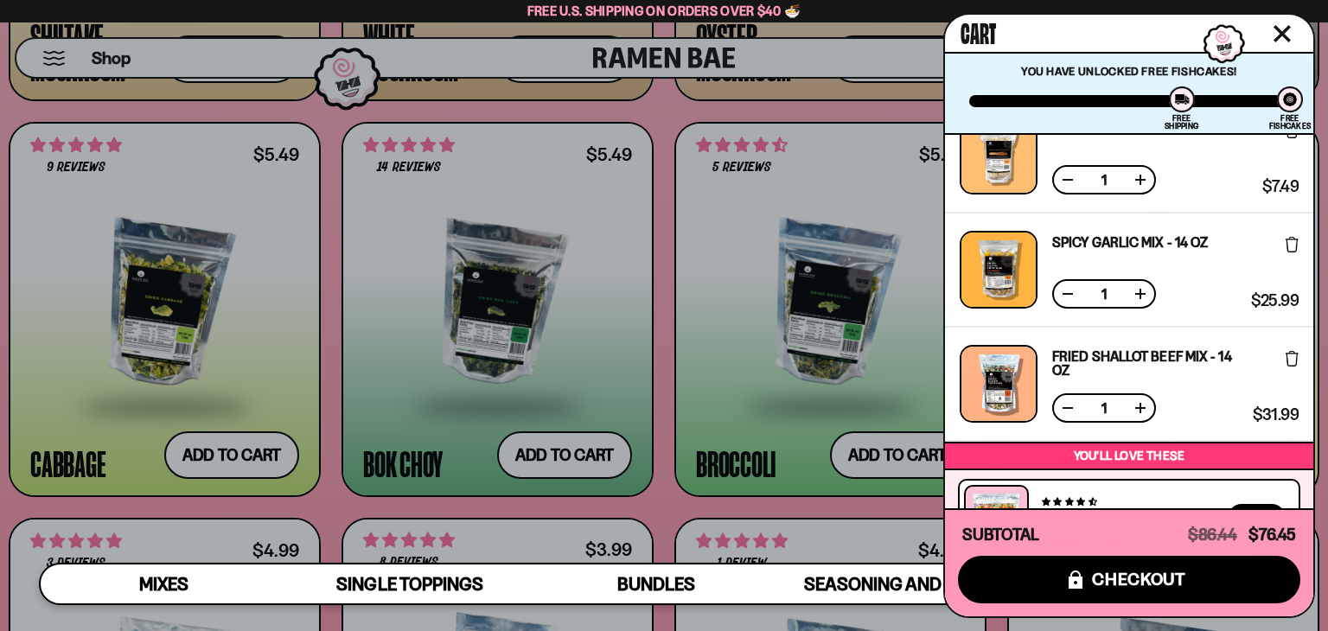
click at [895, 449] on div at bounding box center [664, 315] width 1328 height 631
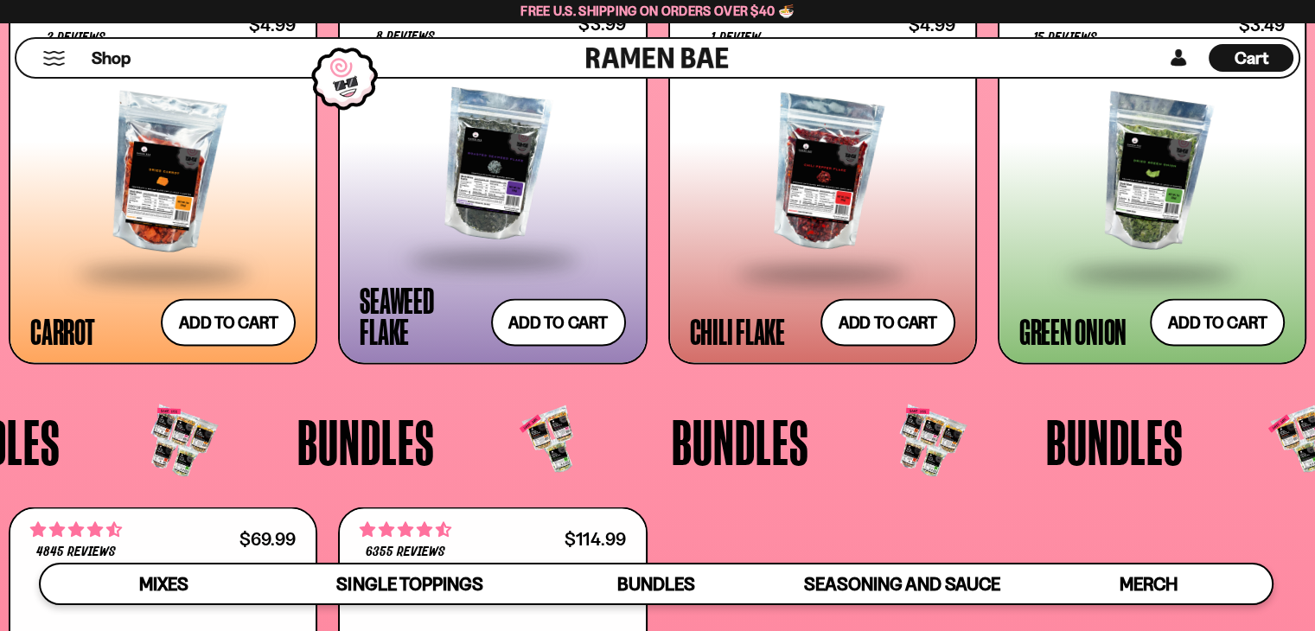
scroll to position [3238, 0]
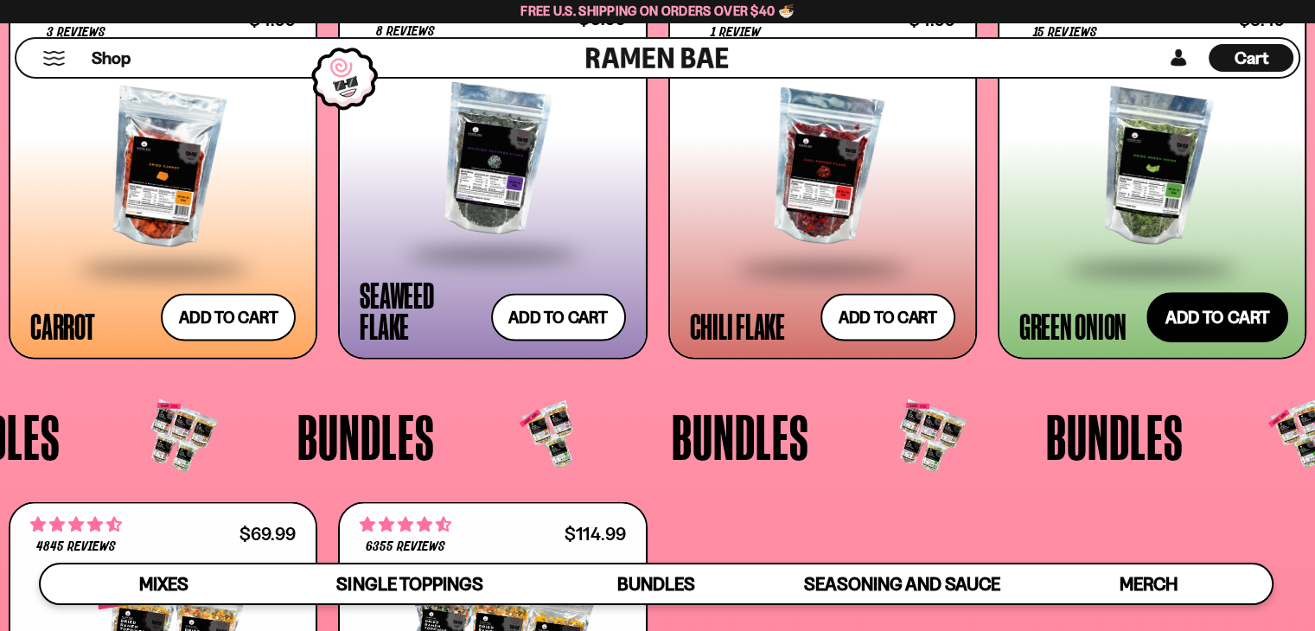
click at [1224, 316] on button "Add to cart" at bounding box center [1218, 317] width 142 height 50
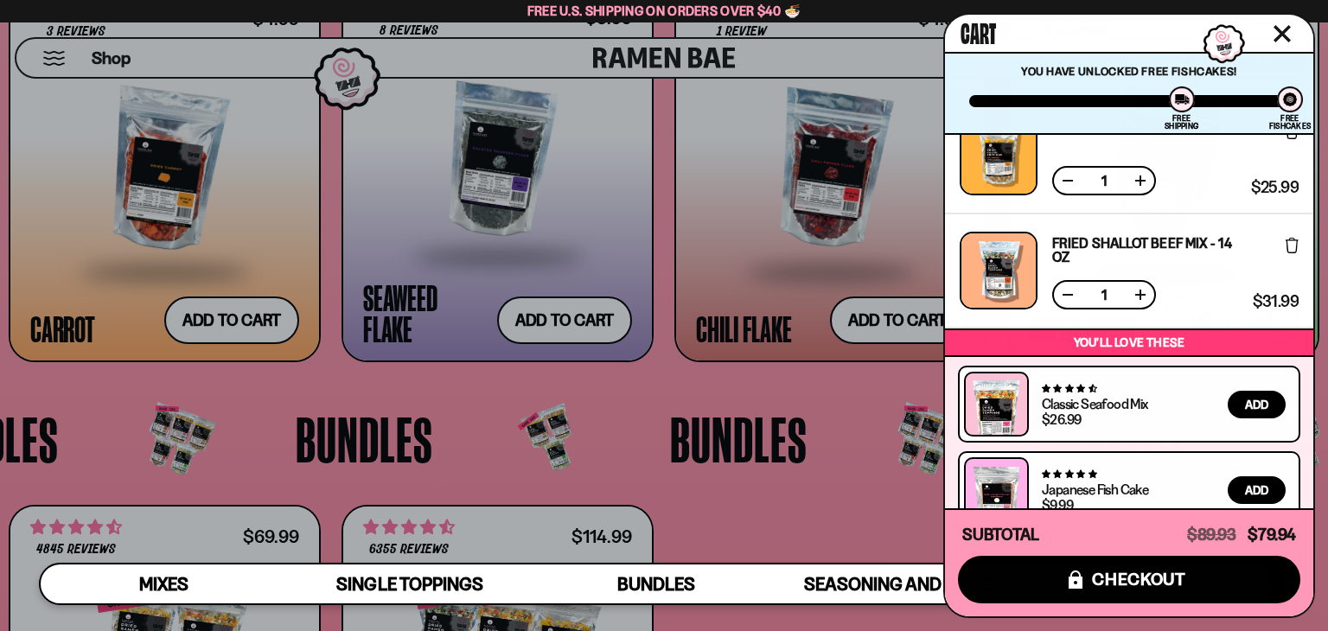
scroll to position [0, 0]
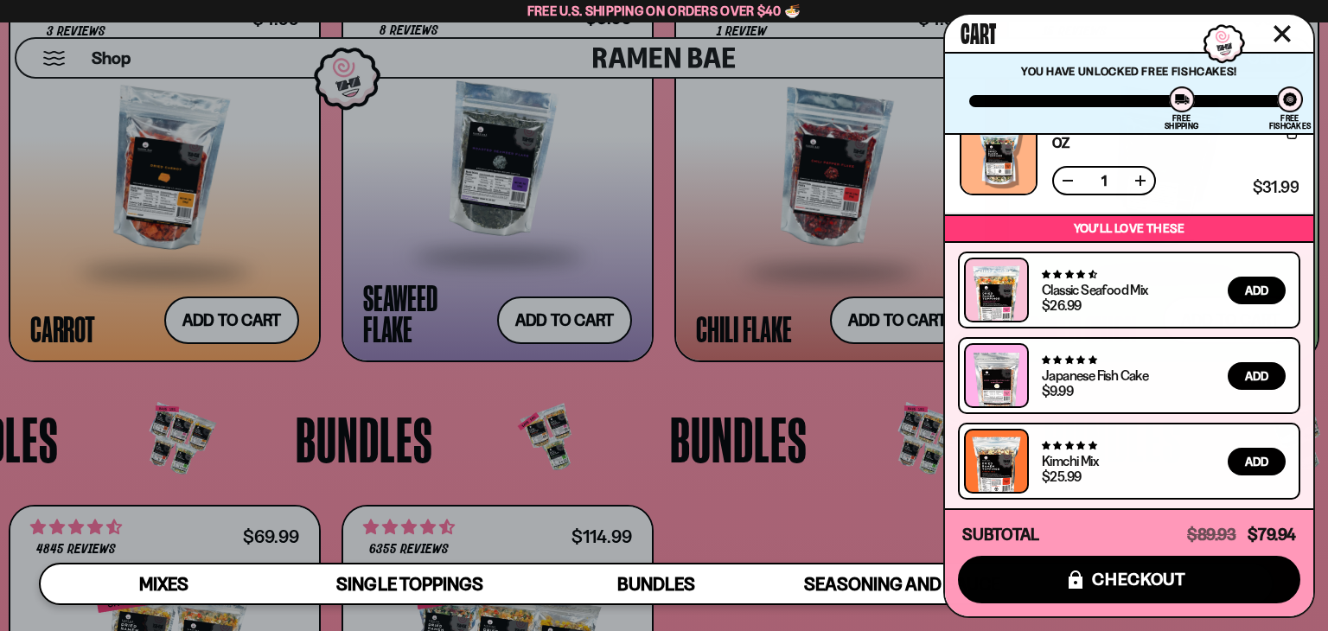
click at [806, 513] on div at bounding box center [664, 315] width 1328 height 631
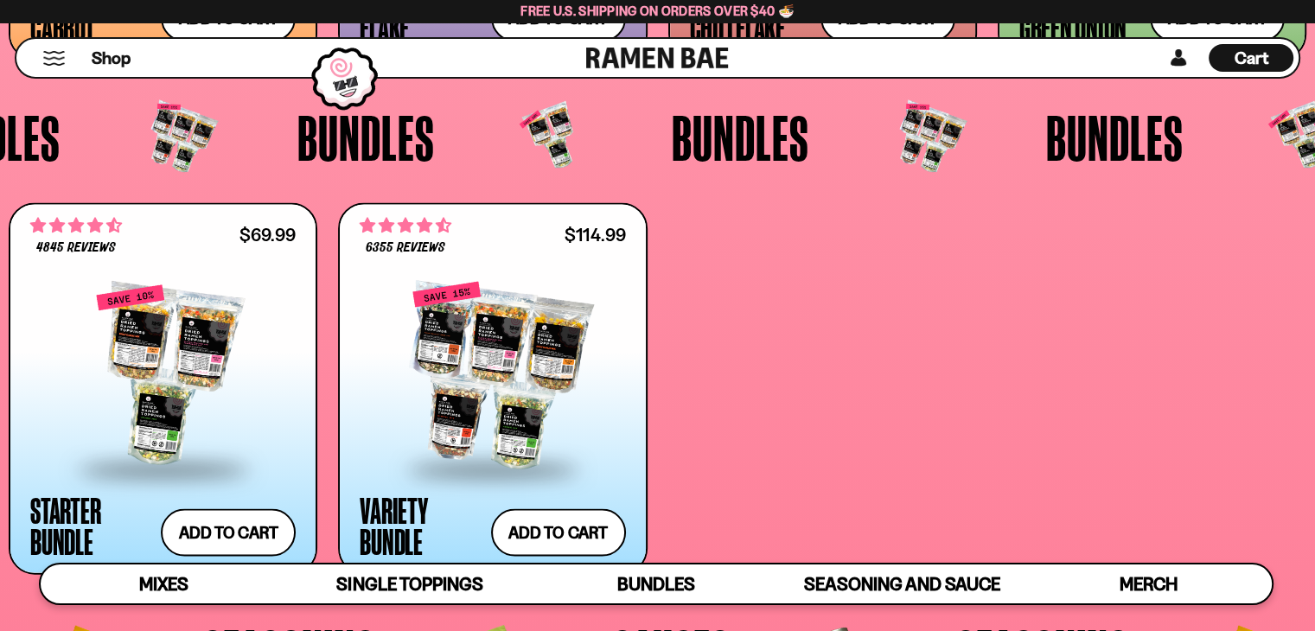
scroll to position [3574, 0]
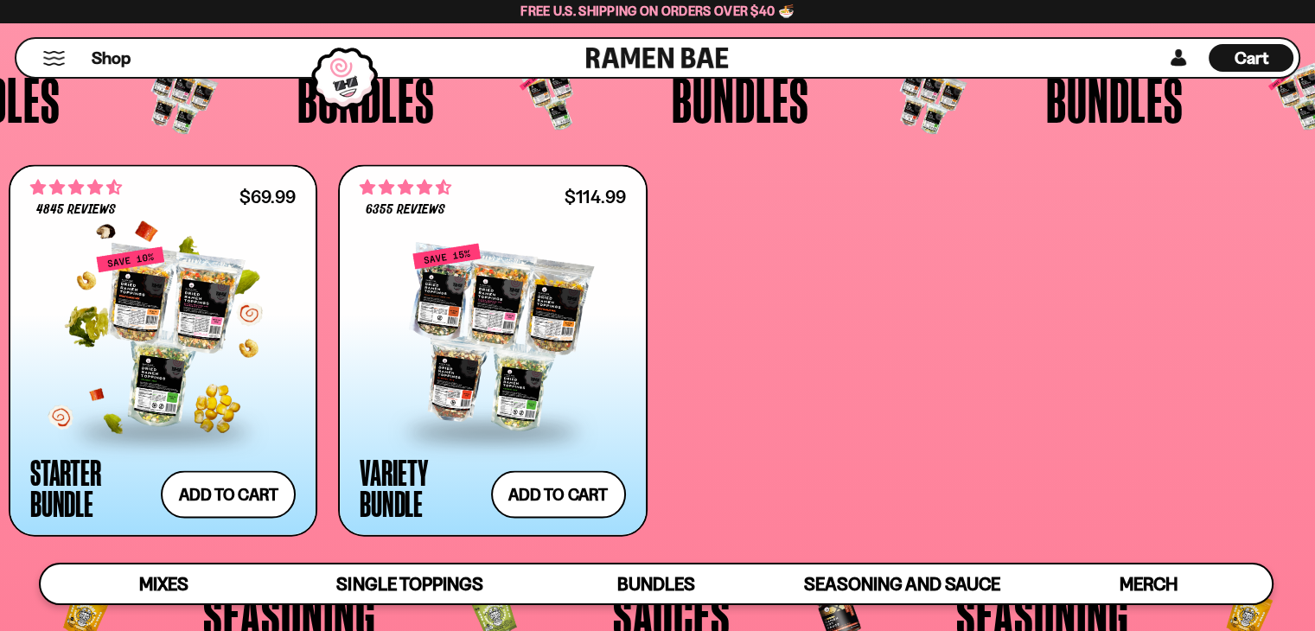
click at [171, 332] on div at bounding box center [163, 337] width 266 height 183
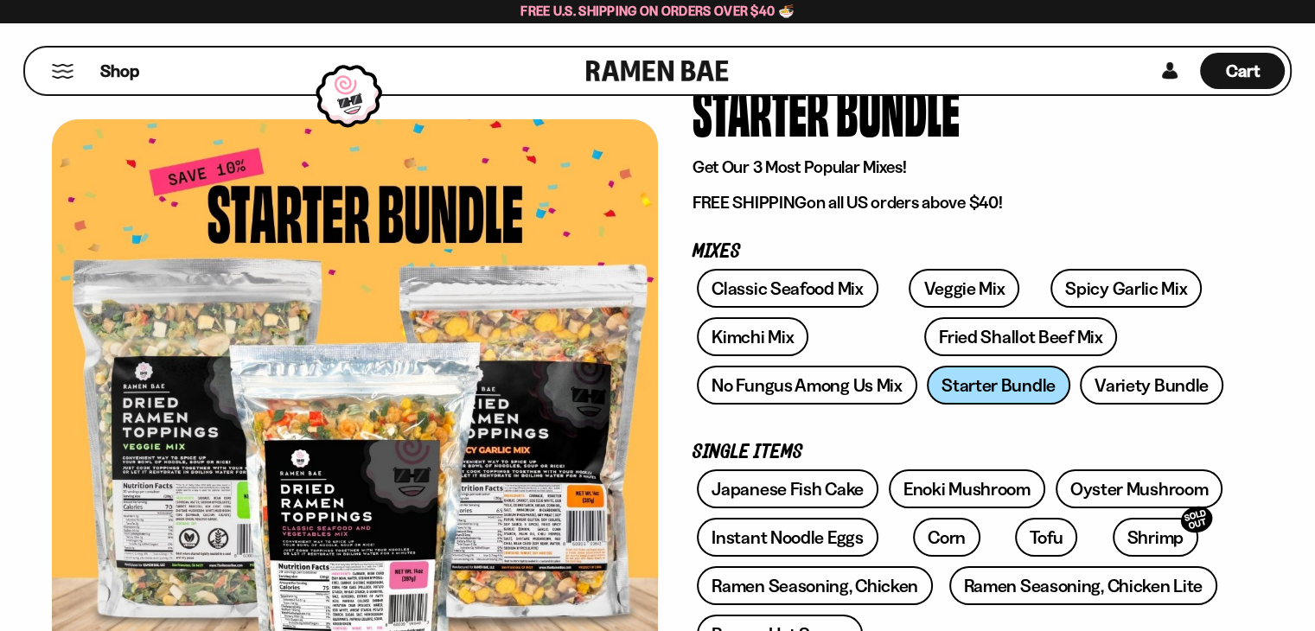
scroll to position [106, 0]
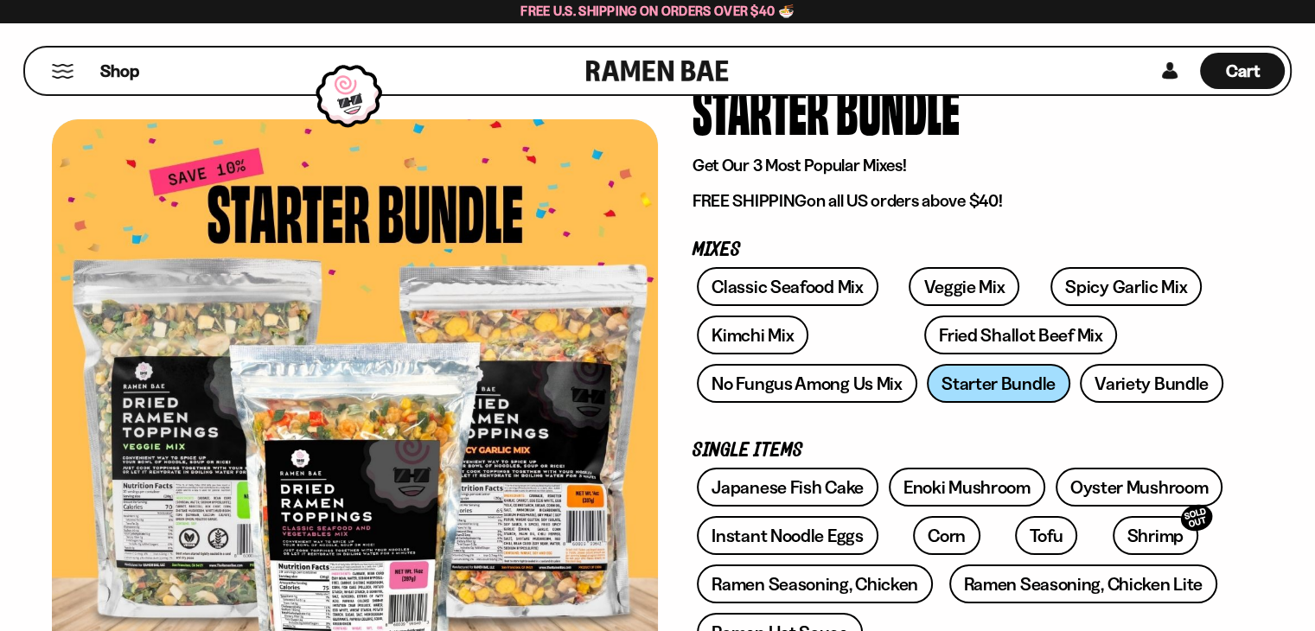
click at [436, 501] on div at bounding box center [355, 414] width 606 height 591
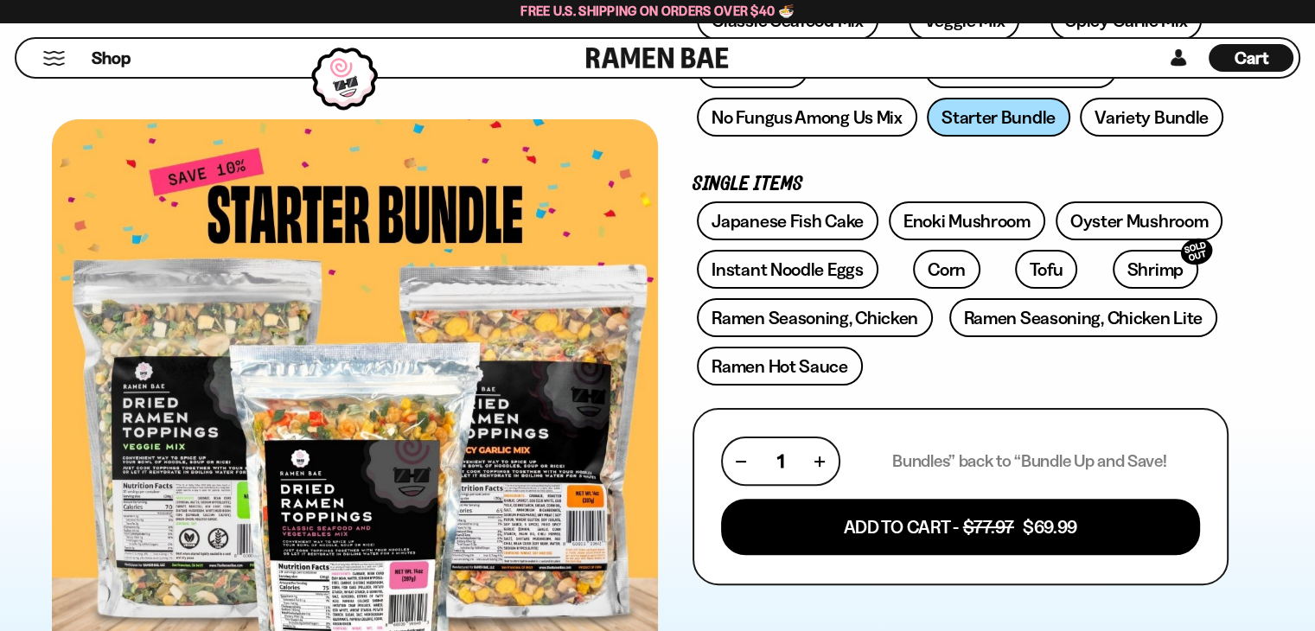
scroll to position [374, 0]
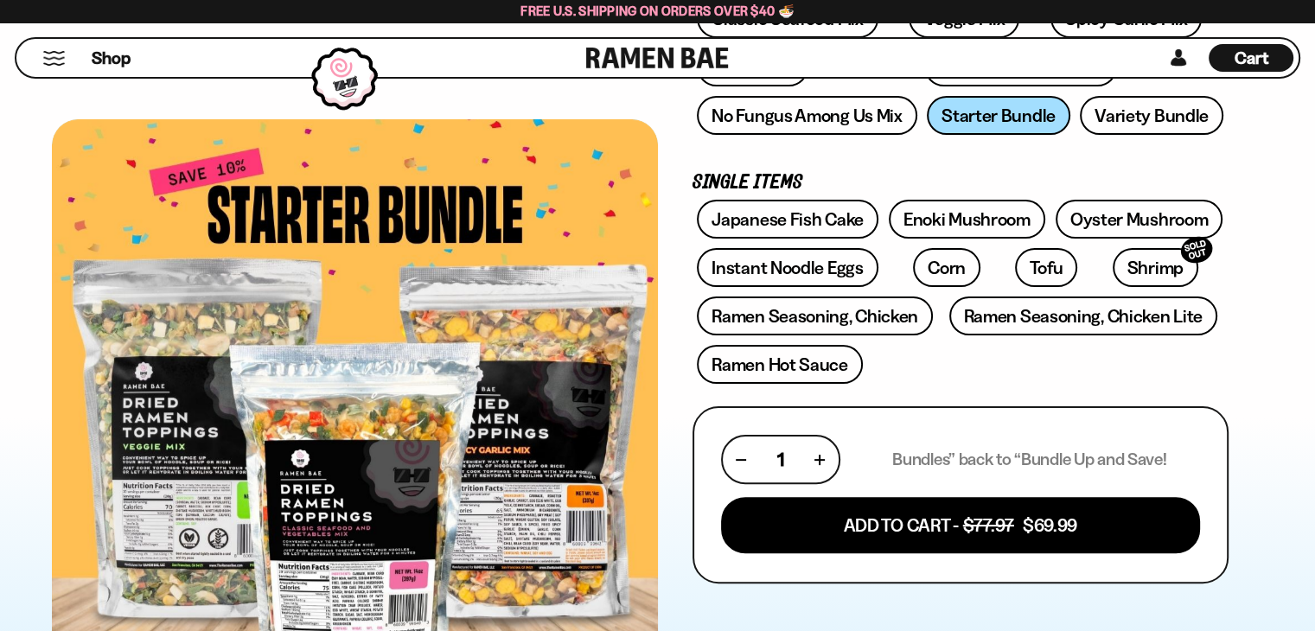
click at [678, 381] on div "4845 reviews Starter Bundle Get Our 3 Most Popular Mixes! FREE SHIPPING on all …" at bounding box center [961, 427] width 606 height 1376
click at [681, 381] on div "4845 reviews Starter Bundle Get Our 3 Most Popular Mixes! FREE SHIPPING on all …" at bounding box center [961, 427] width 606 height 1376
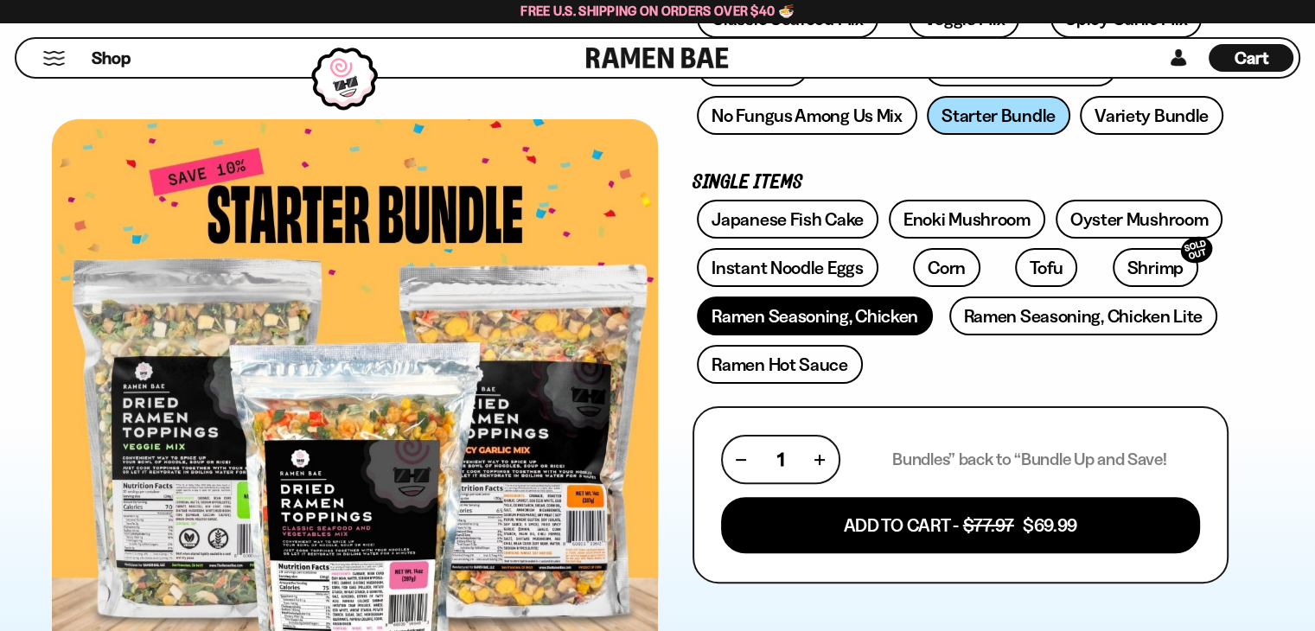
click at [805, 323] on link "Ramen Seasoning, Chicken" at bounding box center [815, 316] width 236 height 39
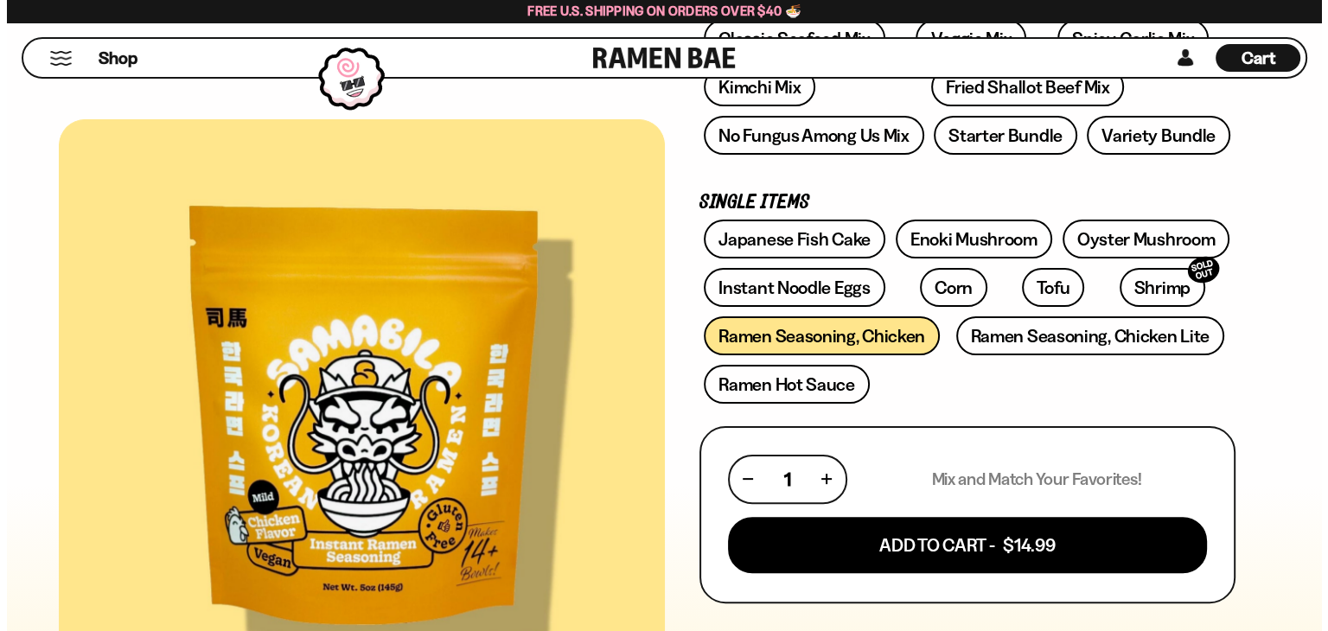
scroll to position [356, 0]
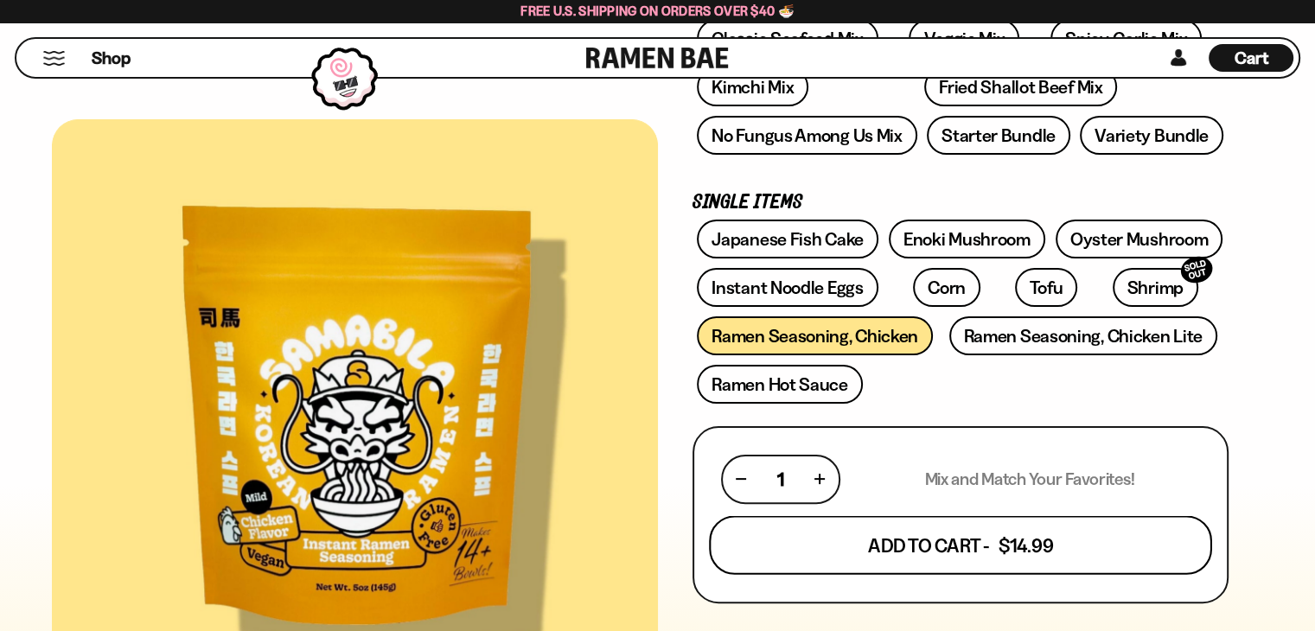
click at [957, 529] on button "Add To Cart - $14.99" at bounding box center [960, 544] width 503 height 59
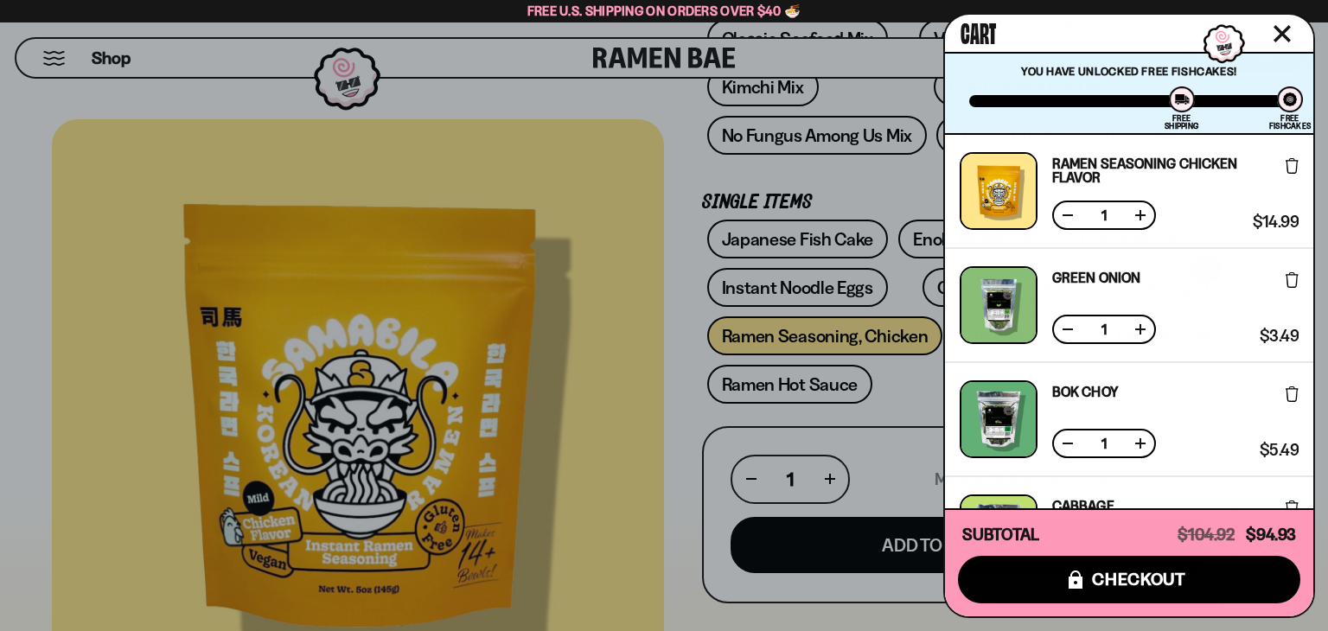
click at [1215, 282] on div "Green Onion Free Gift Subscription: 1 $3.49 $3.49 (Saved $0.00 )" at bounding box center [1129, 305] width 339 height 78
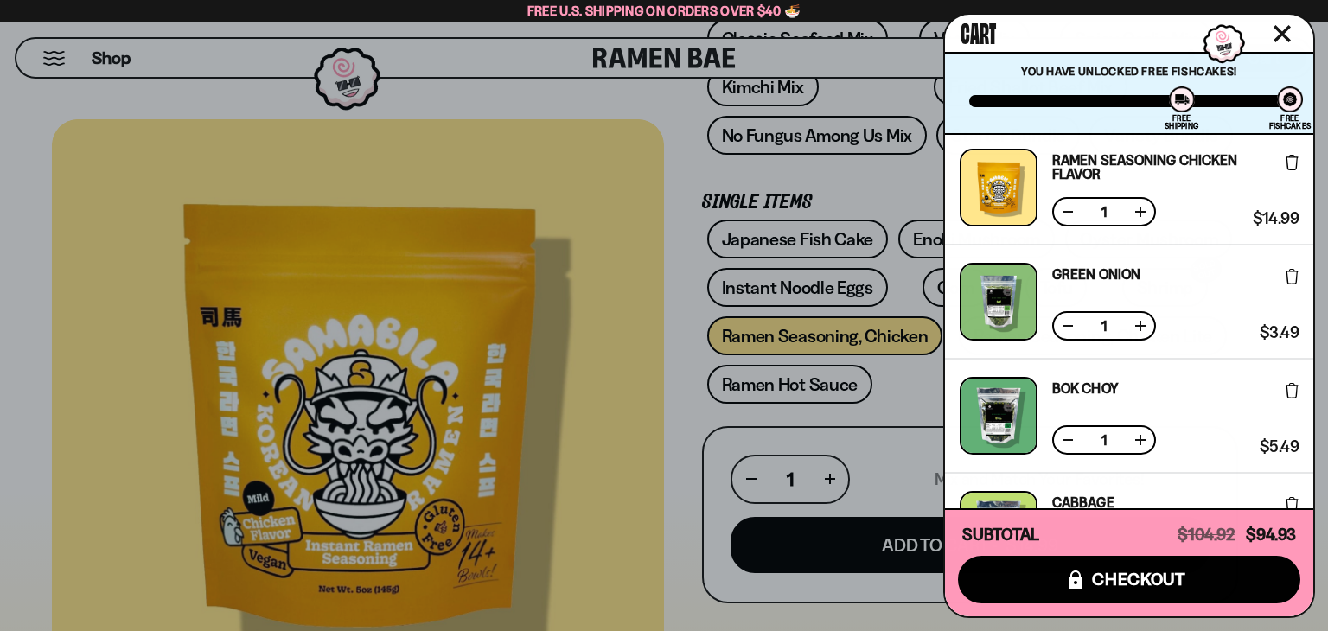
click at [1215, 282] on div "Green Onion Free Gift Subscription: 1 $3.49 $3.49 (Saved $0.00 )" at bounding box center [1129, 302] width 339 height 78
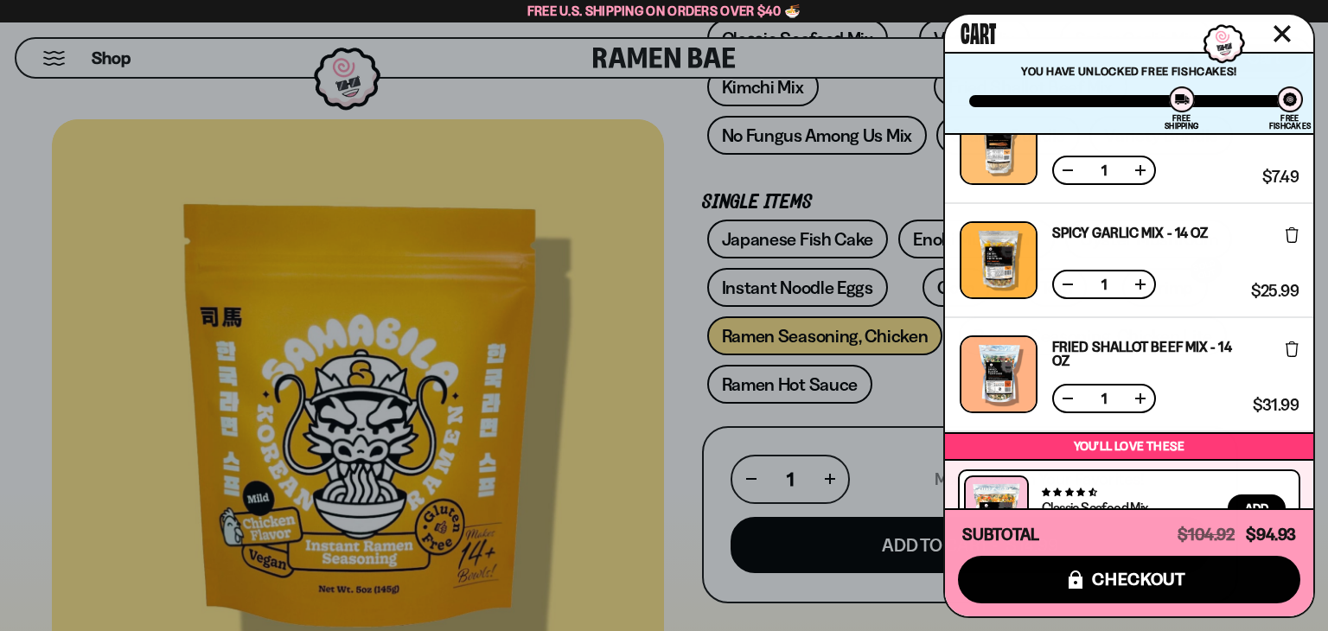
scroll to position [620, 0]
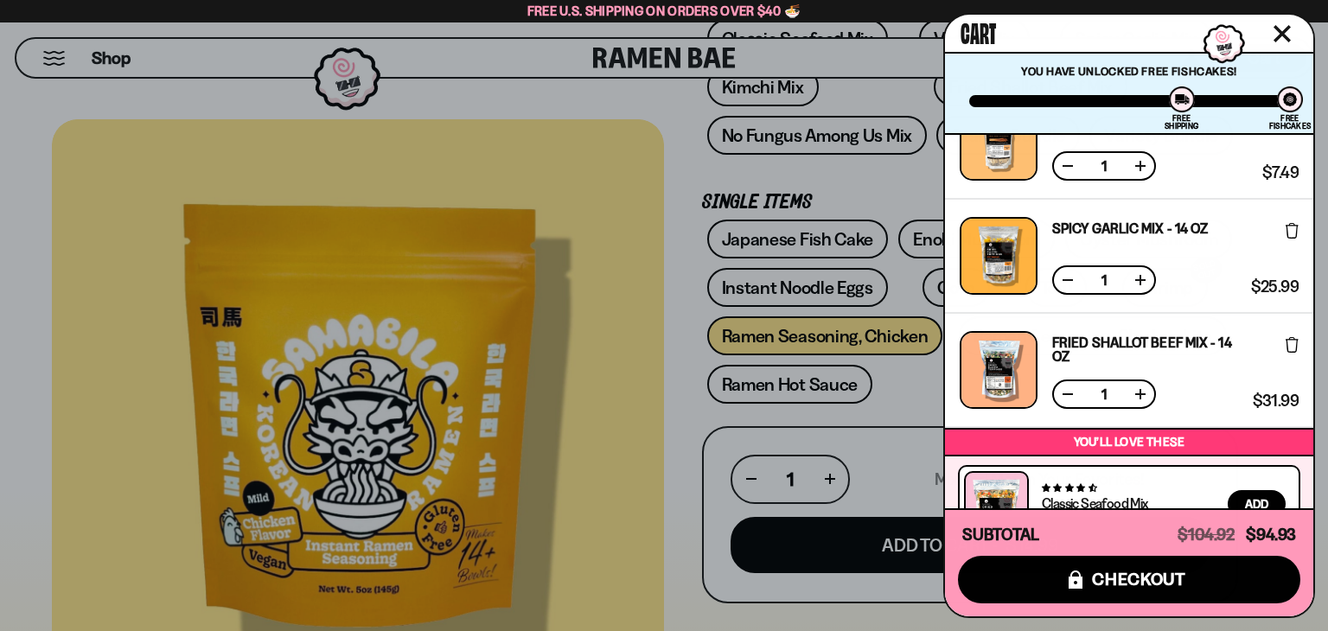
click at [1287, 337] on icon at bounding box center [1292, 345] width 13 height 16
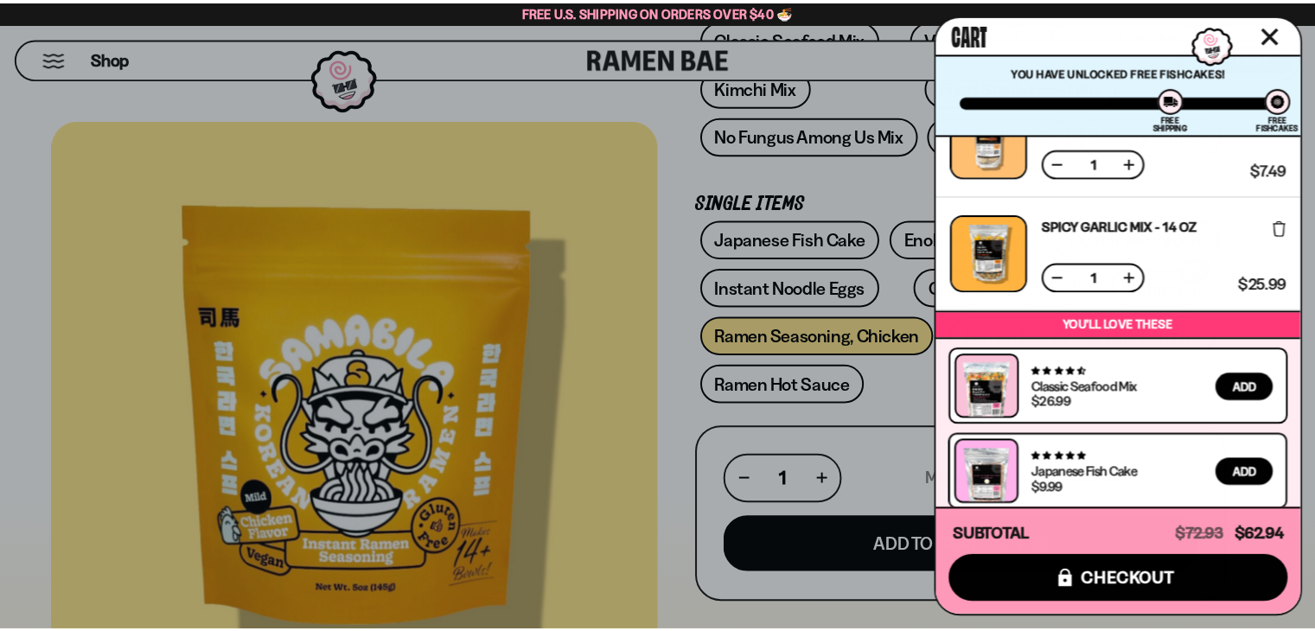
scroll to position [720, 0]
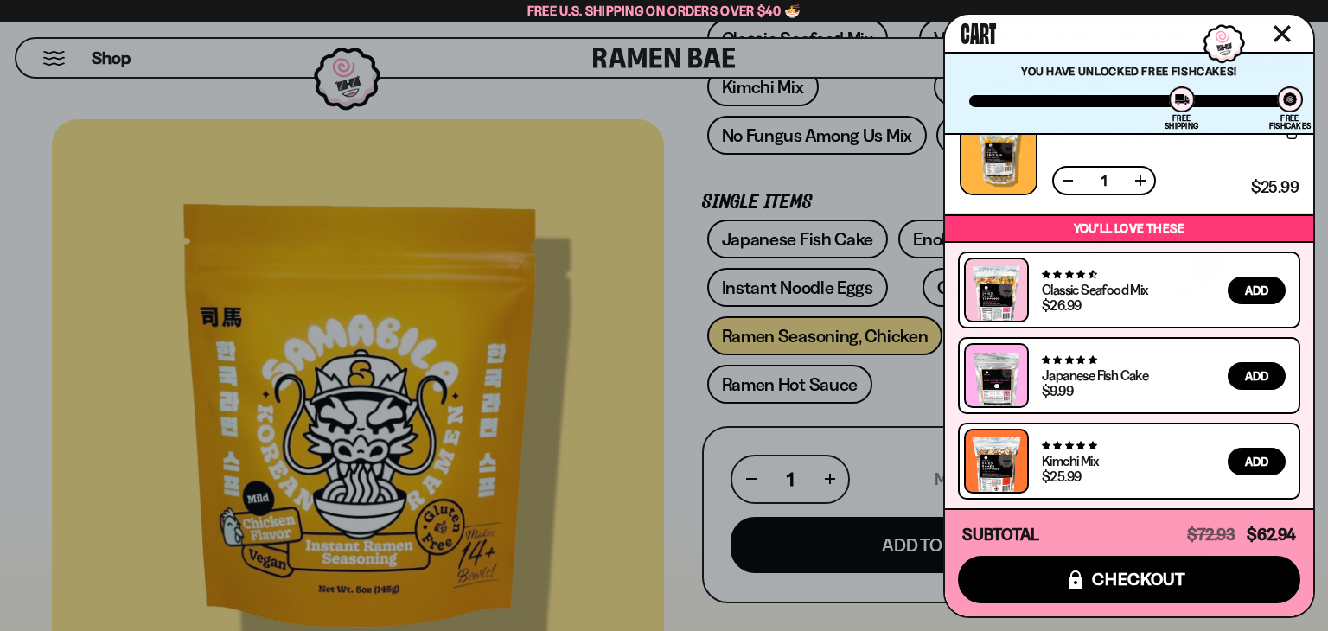
click at [1277, 32] on icon "Close cart" at bounding box center [1282, 33] width 17 height 17
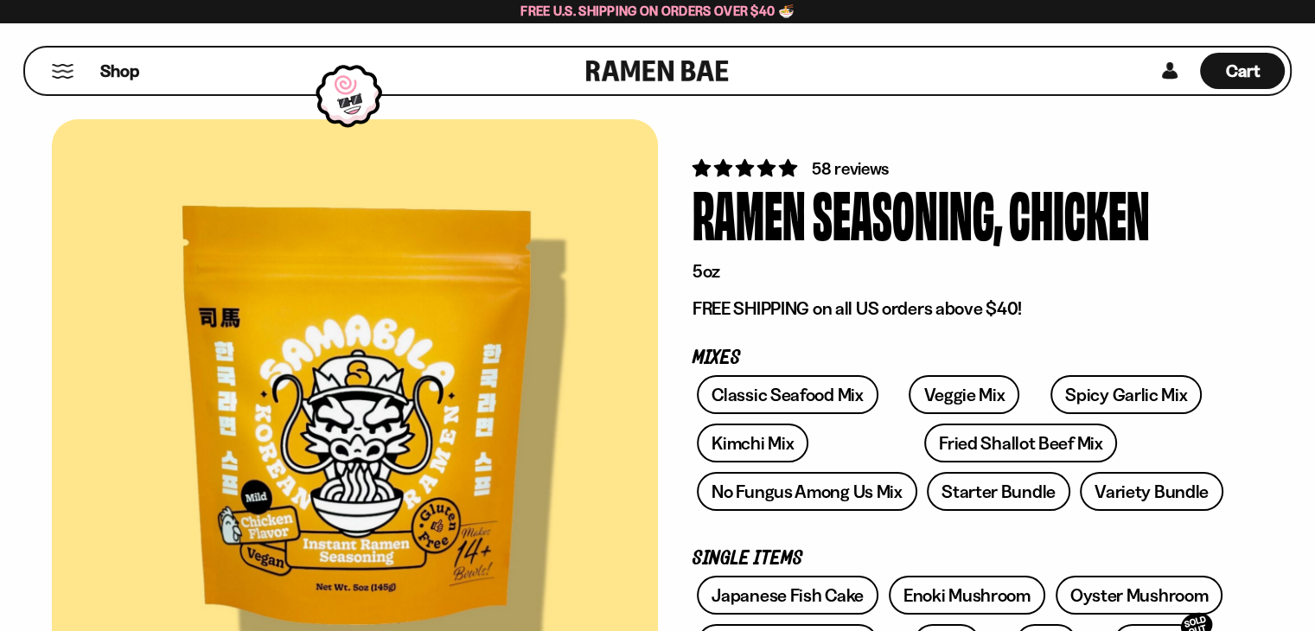
scroll to position [166, 0]
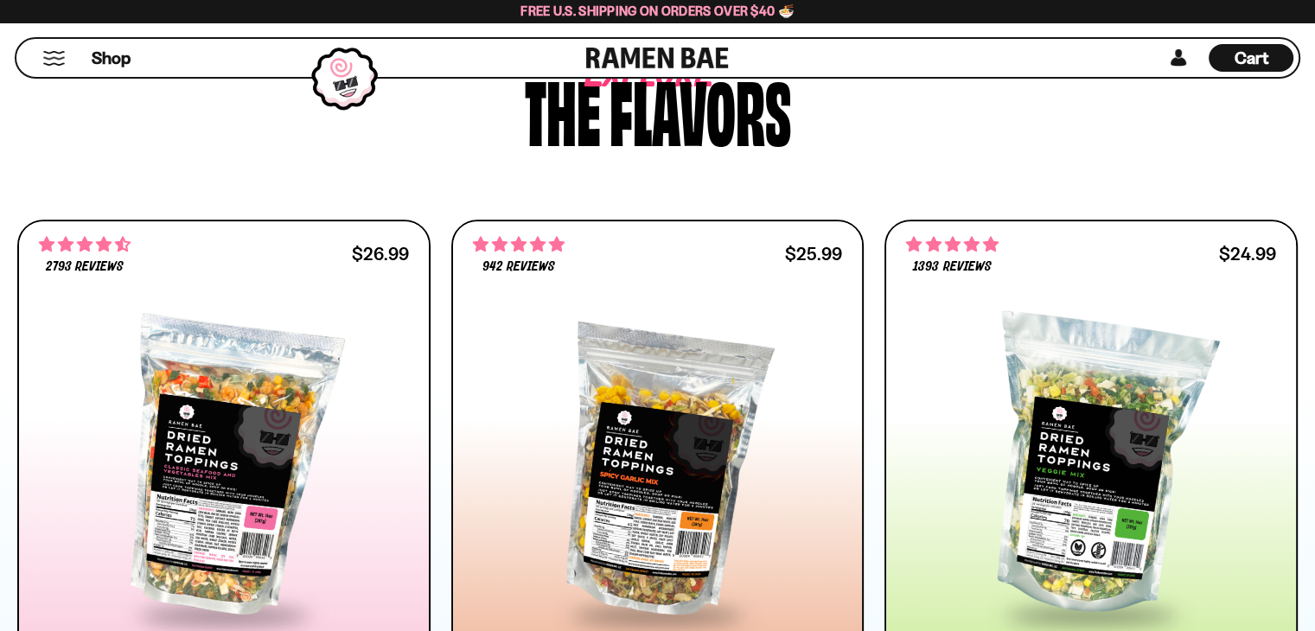
scroll to position [835, 0]
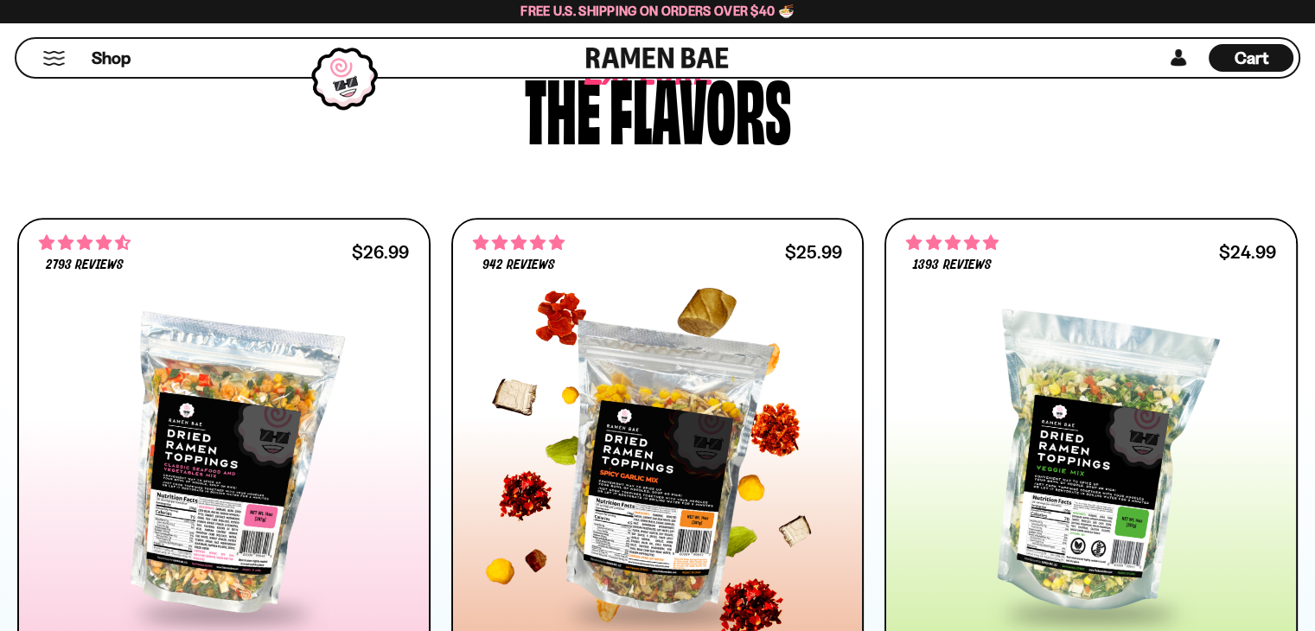
click at [571, 281] on div at bounding box center [653, 454] width 377 height 363
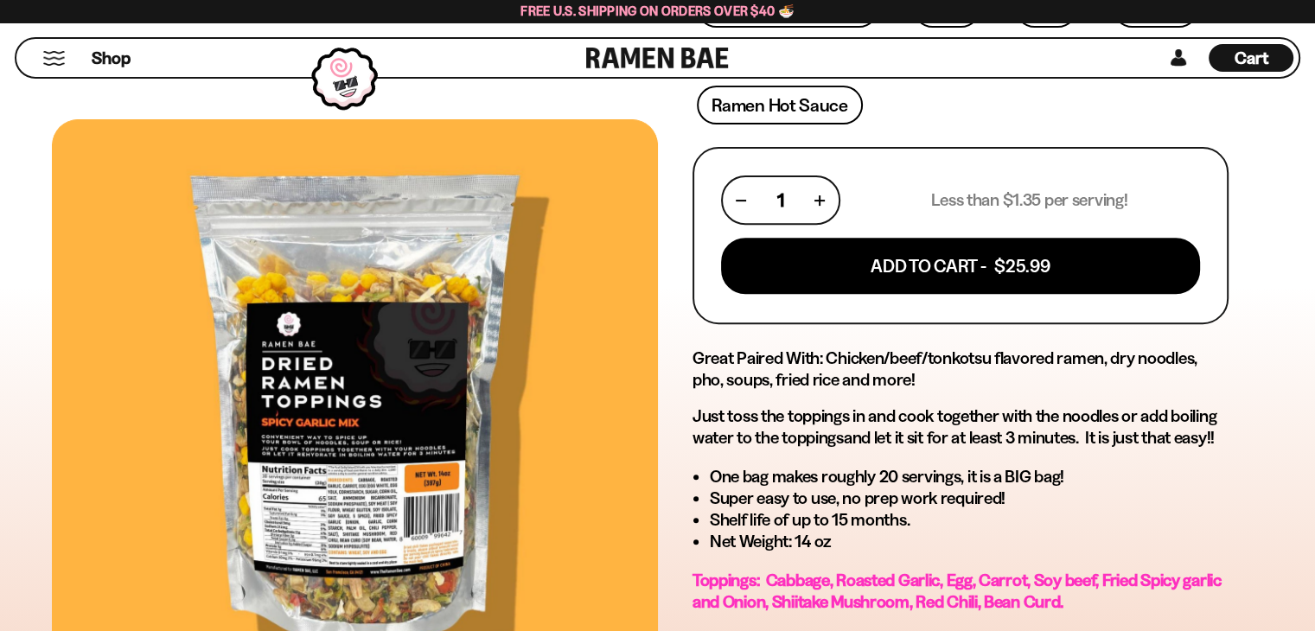
scroll to position [633, 0]
click at [672, 323] on div "942 reviews Spicy Garlic Mix 14oz (20 servings) FREE SHIPPING on all US orders …" at bounding box center [961, 295] width 606 height 1633
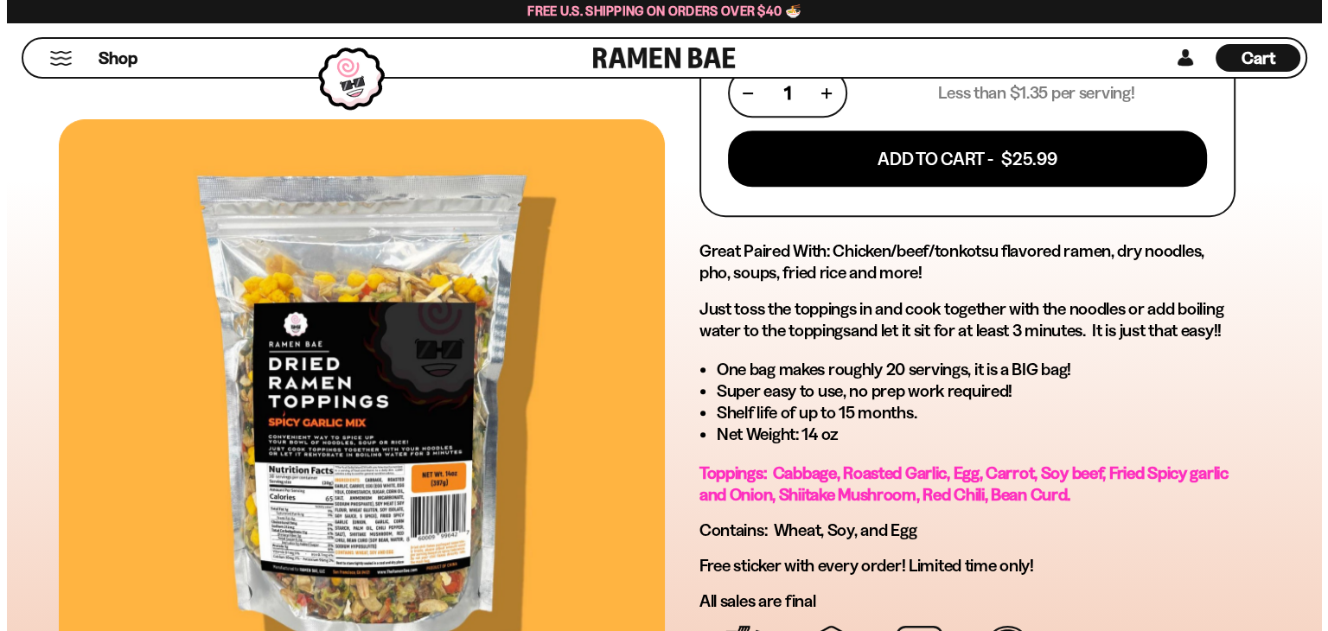
scroll to position [729, 0]
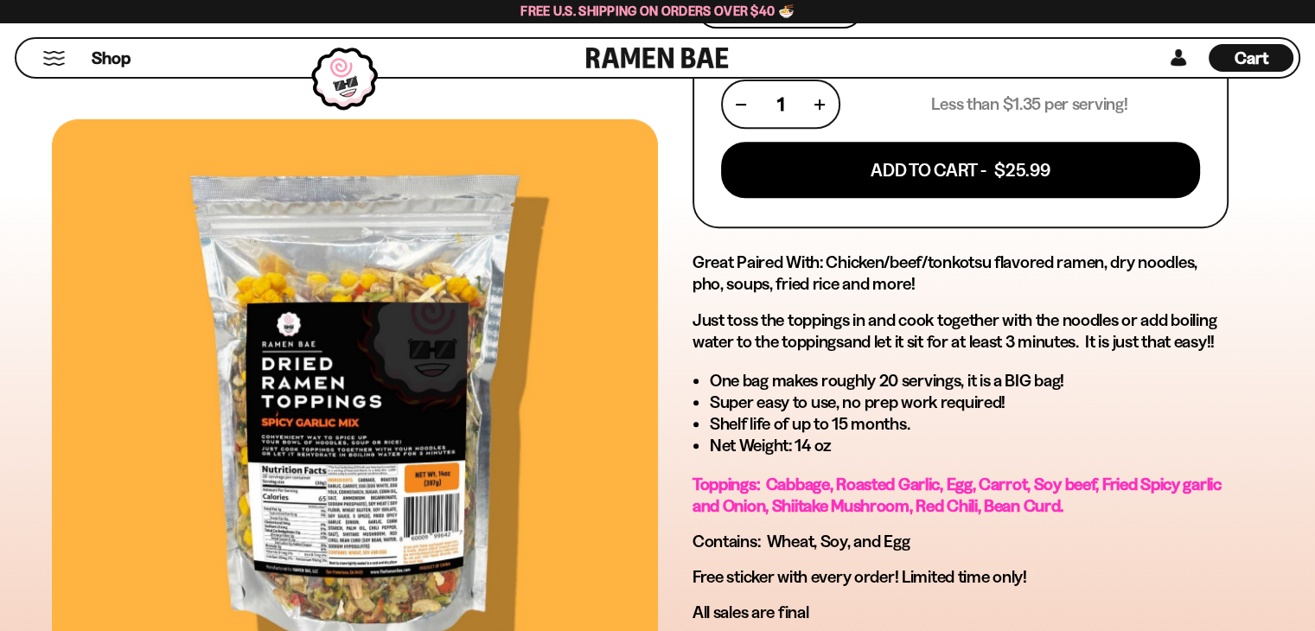
click at [1245, 56] on span "Cart" at bounding box center [1252, 58] width 34 height 21
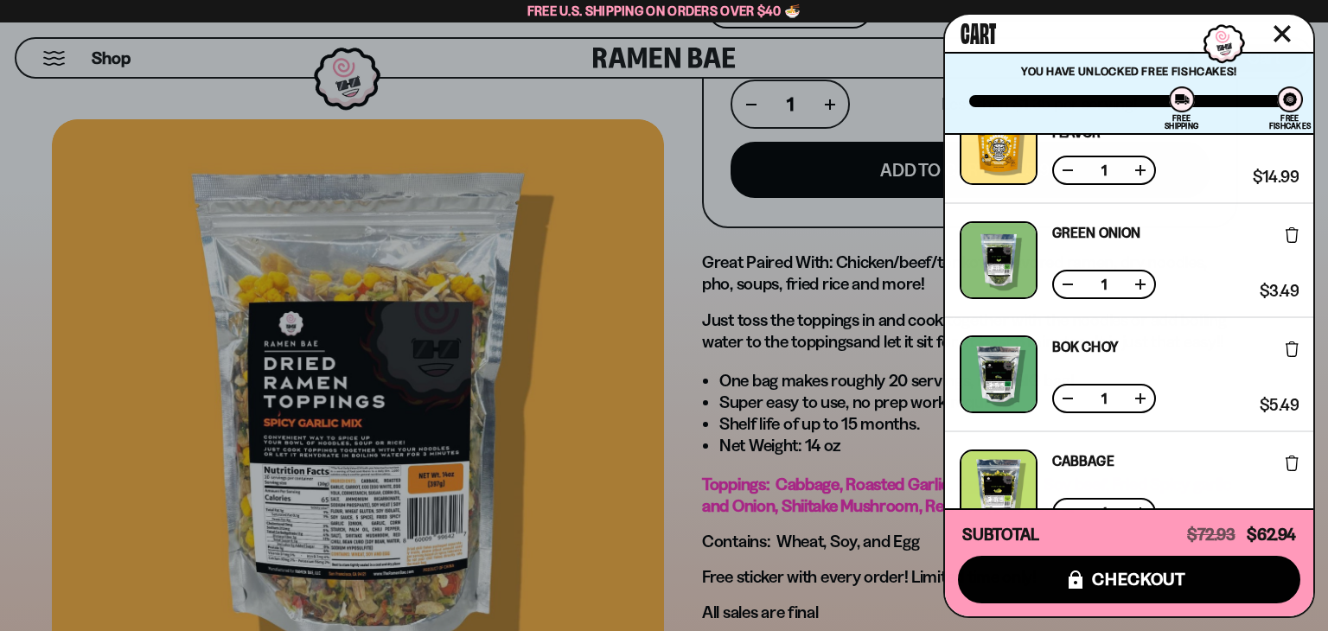
scroll to position [62, 0]
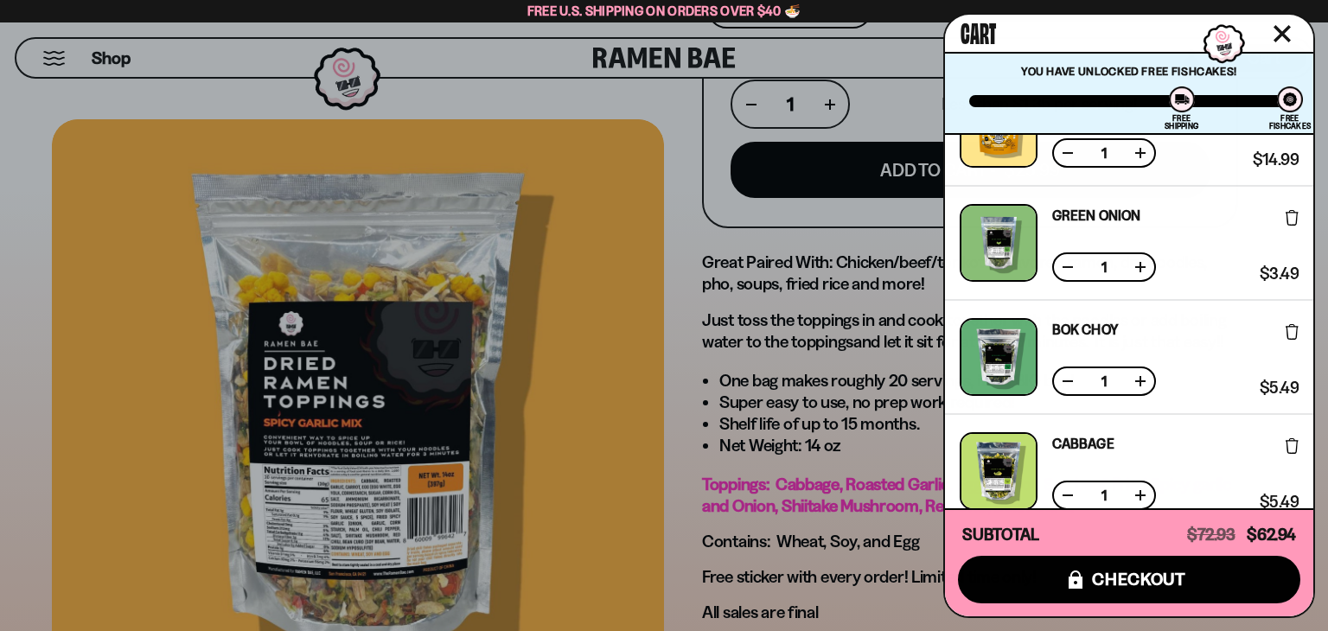
drag, startPoint x: 1235, startPoint y: 202, endPoint x: 912, endPoint y: 152, distance: 327.3
click at [1235, 204] on div "Green Onion Free Gift Subscription: 1 $3.49 $3.49 (Saved $0.00 )" at bounding box center [1129, 243] width 339 height 78
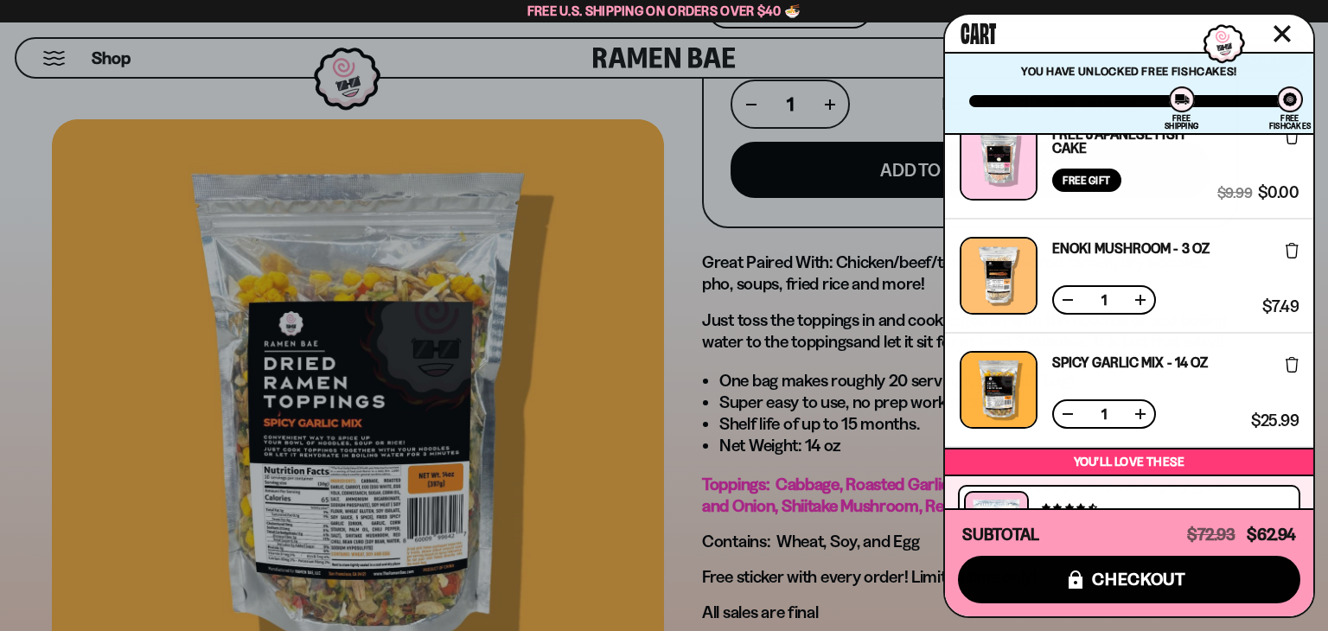
scroll to position [534, 0]
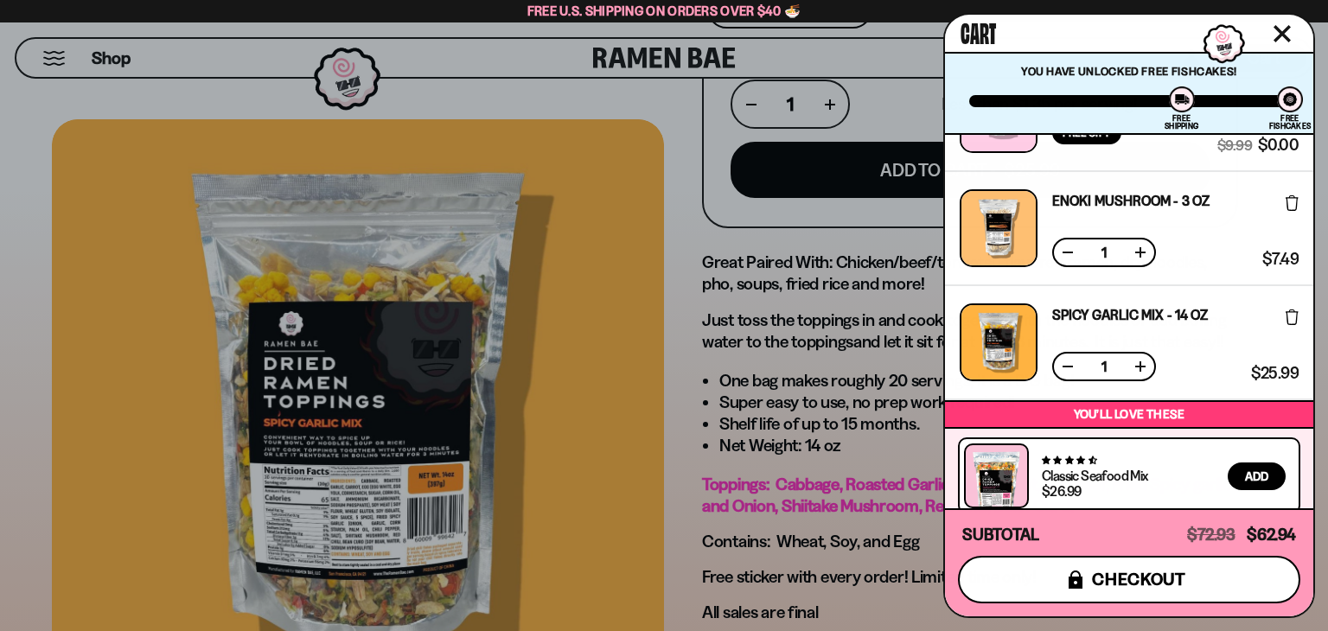
click at [1129, 575] on span "checkout" at bounding box center [1139, 579] width 94 height 19
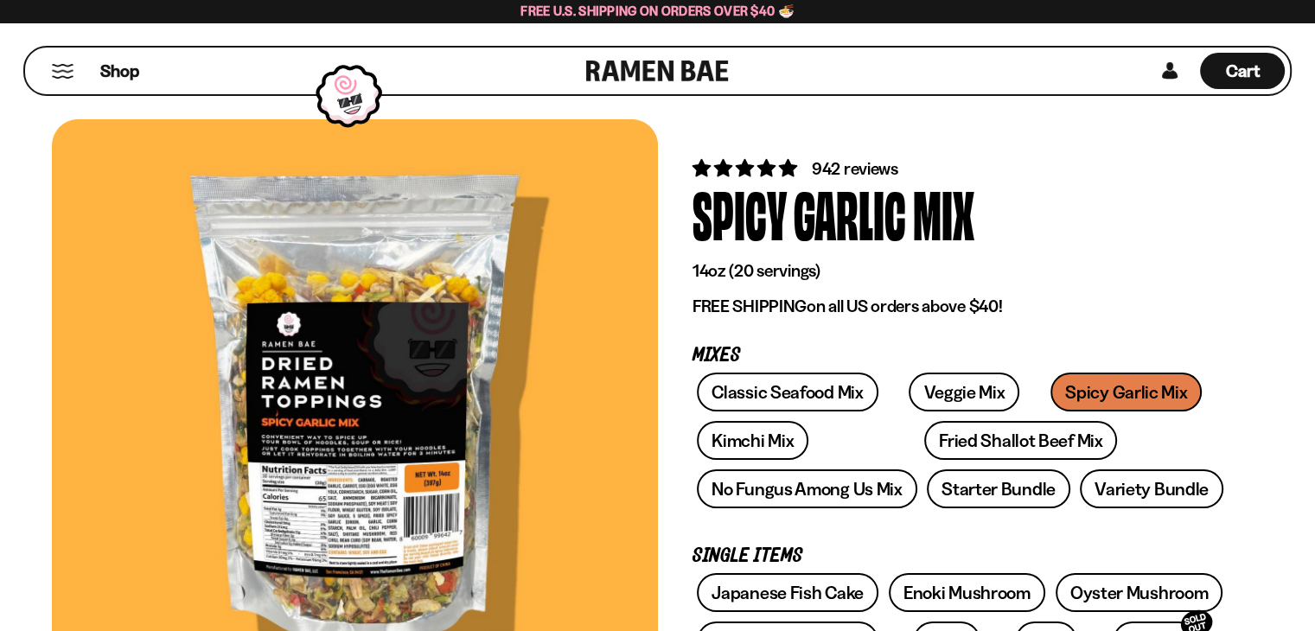
scroll to position [729, 0]
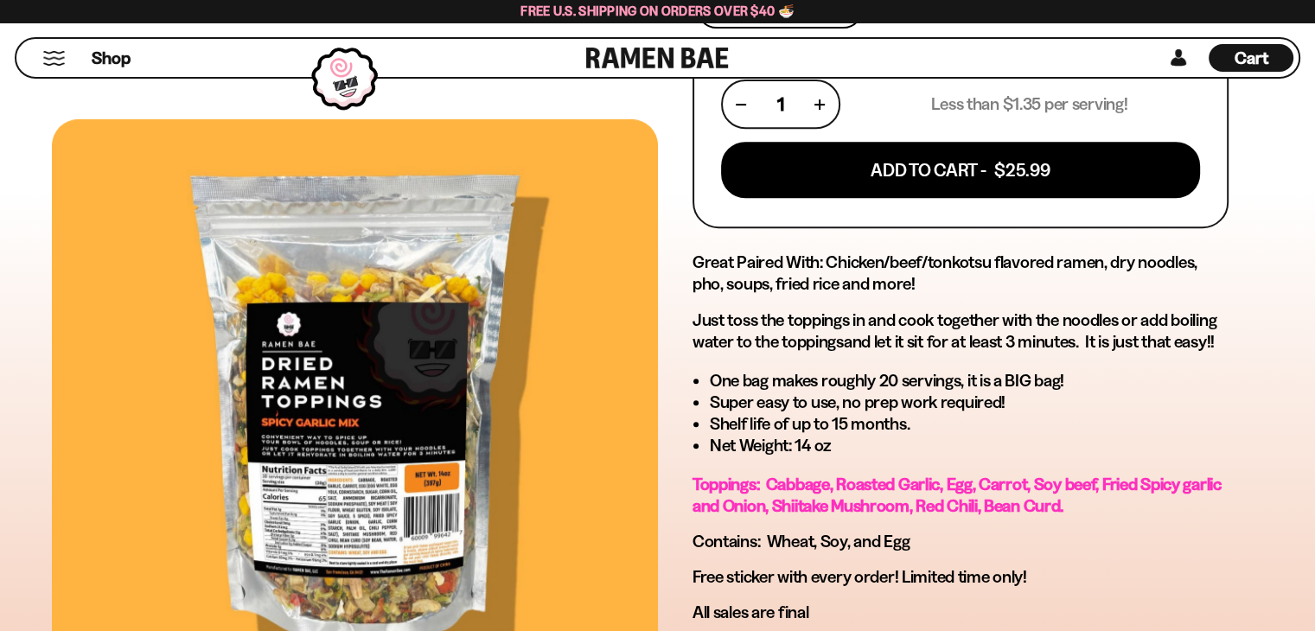
click at [1027, 213] on form "1 Less than $1.35 per serving! Add To Cart - $25.99" at bounding box center [961, 139] width 536 height 177
